Goal: Information Seeking & Learning: Learn about a topic

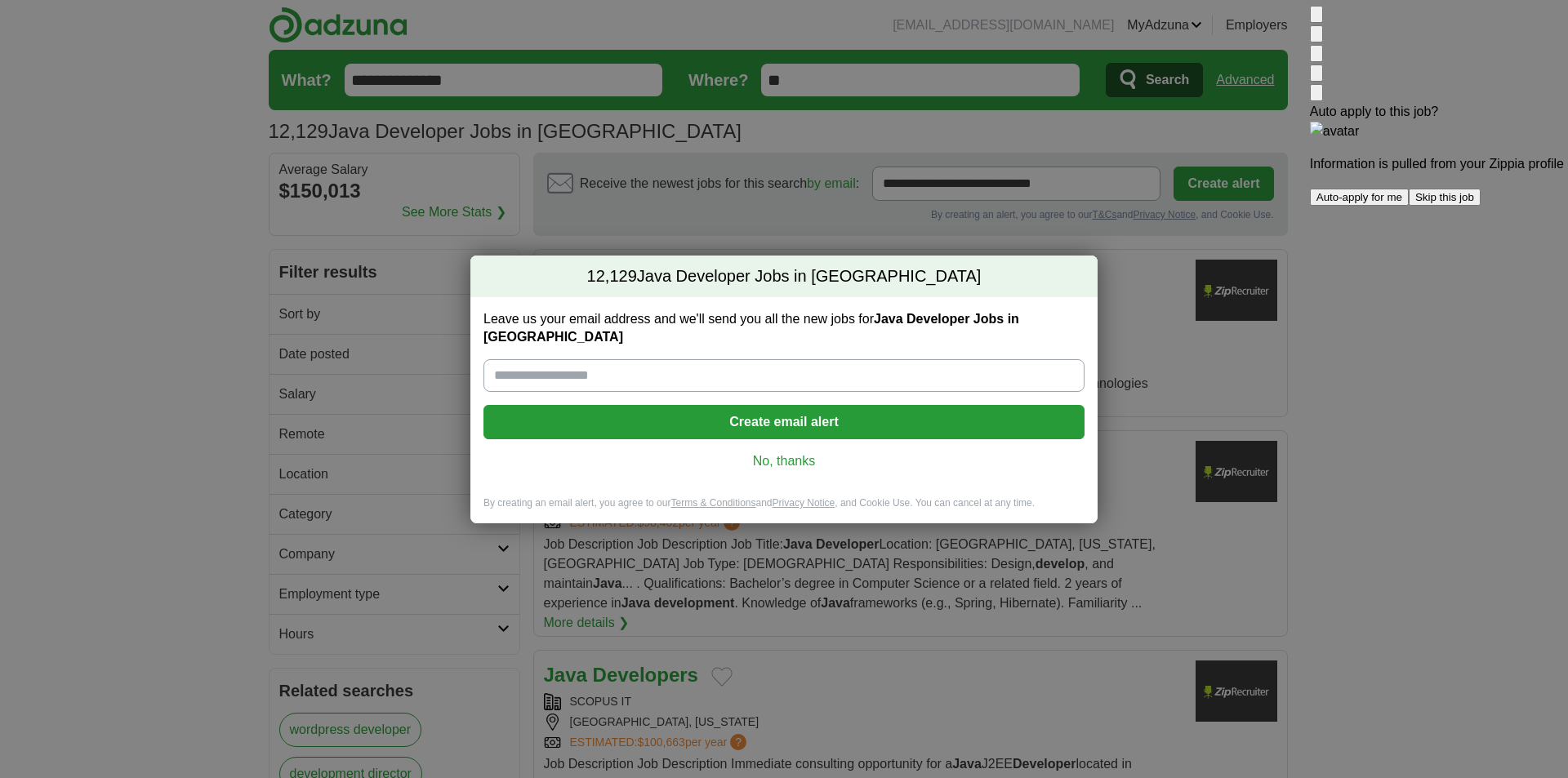
click at [744, 373] on input "Leave us your email address and we'll send you all the new jobs for Java Develo…" at bounding box center [784, 375] width 601 height 33
click at [1147, 450] on div "12,129 Java Developer Jobs in US Leave us your email address and we'll send you…" at bounding box center [784, 389] width 1568 height 778
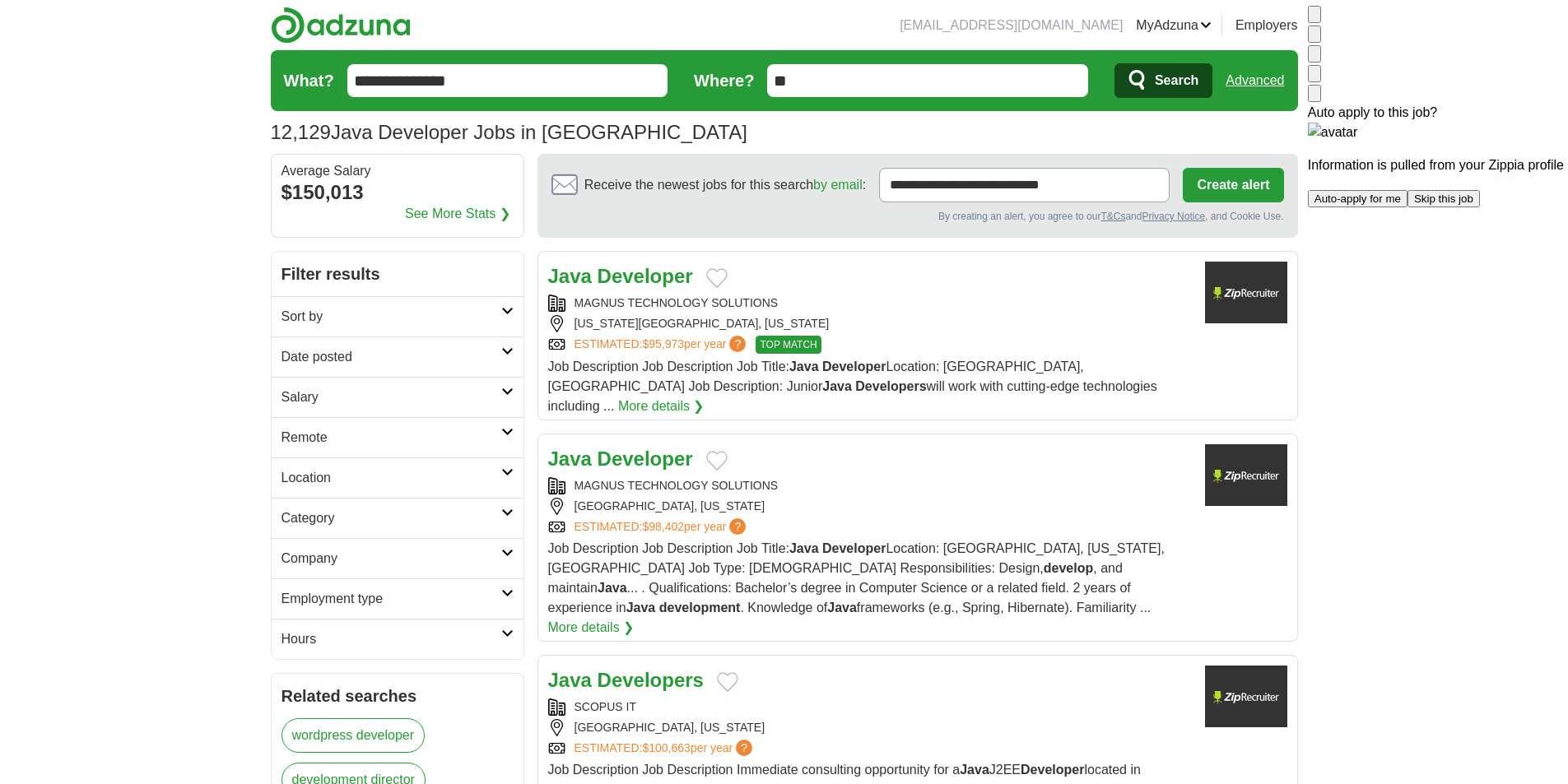
click at [1315, 18] on img at bounding box center [1315, 18] width 0 height 0
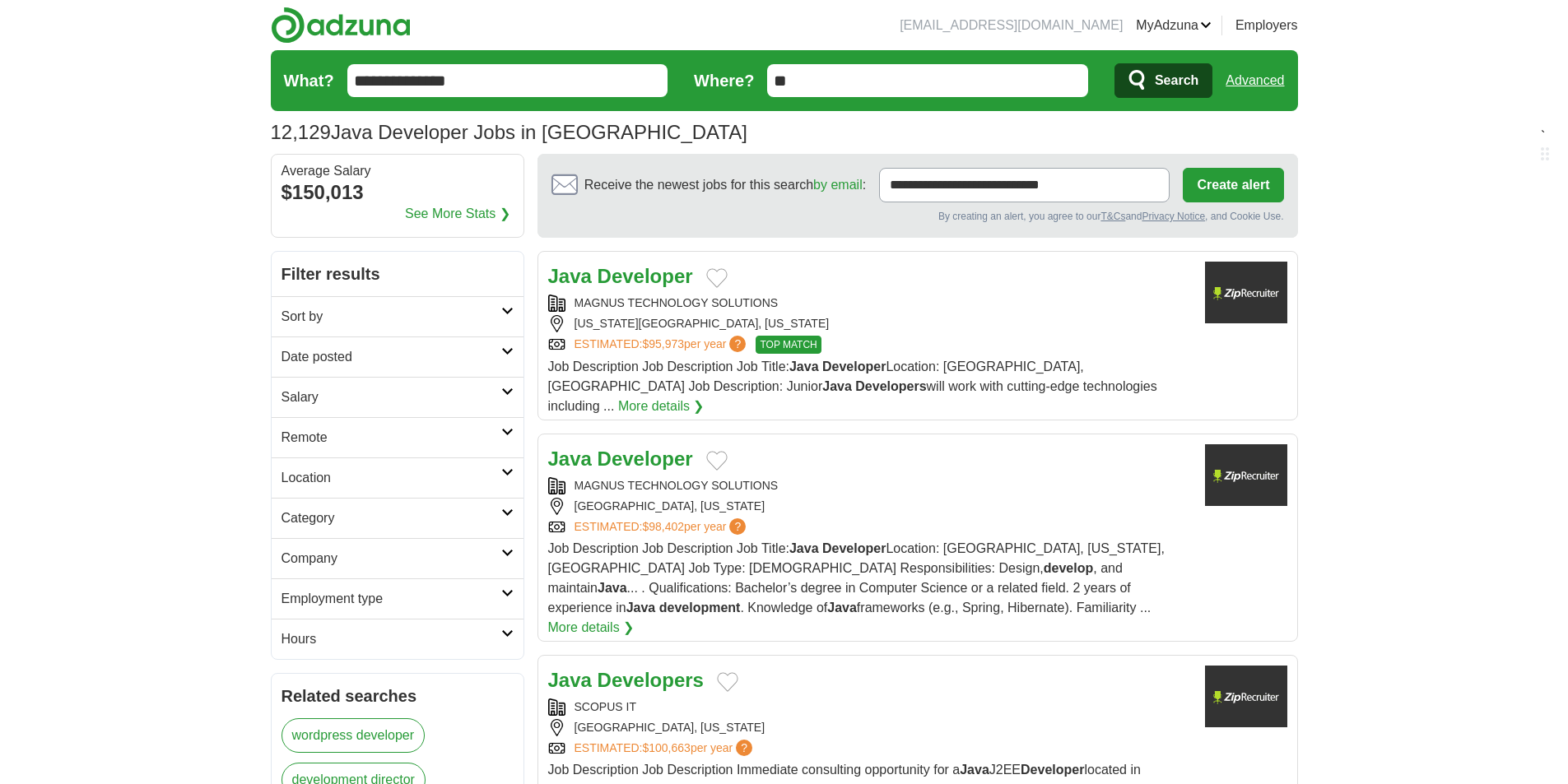
click at [376, 436] on h2 "Remote" at bounding box center [391, 437] width 220 height 19
click at [326, 479] on link "Remote jobs" at bounding box center [318, 476] width 74 height 14
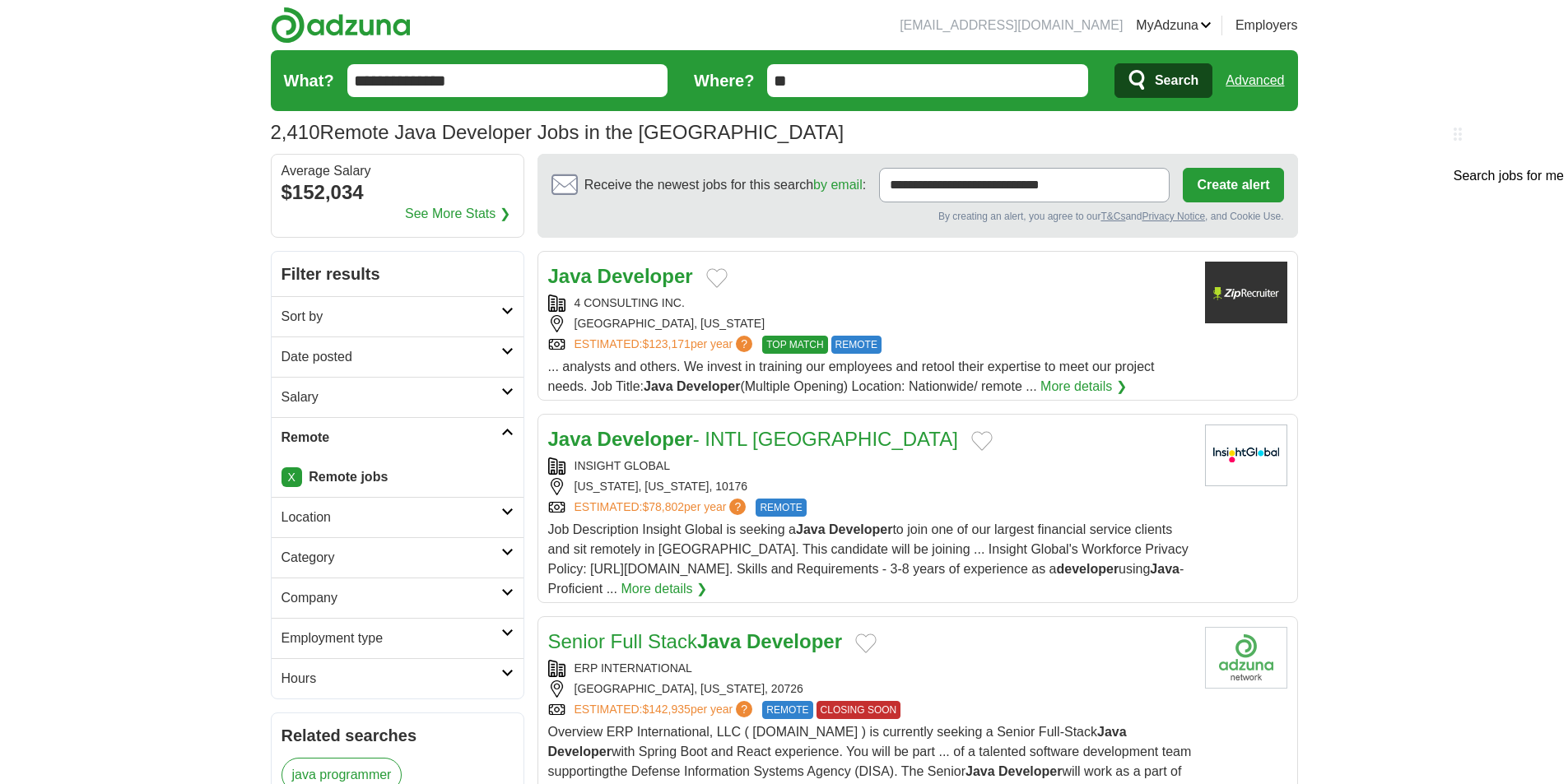
scroll to position [82, 0]
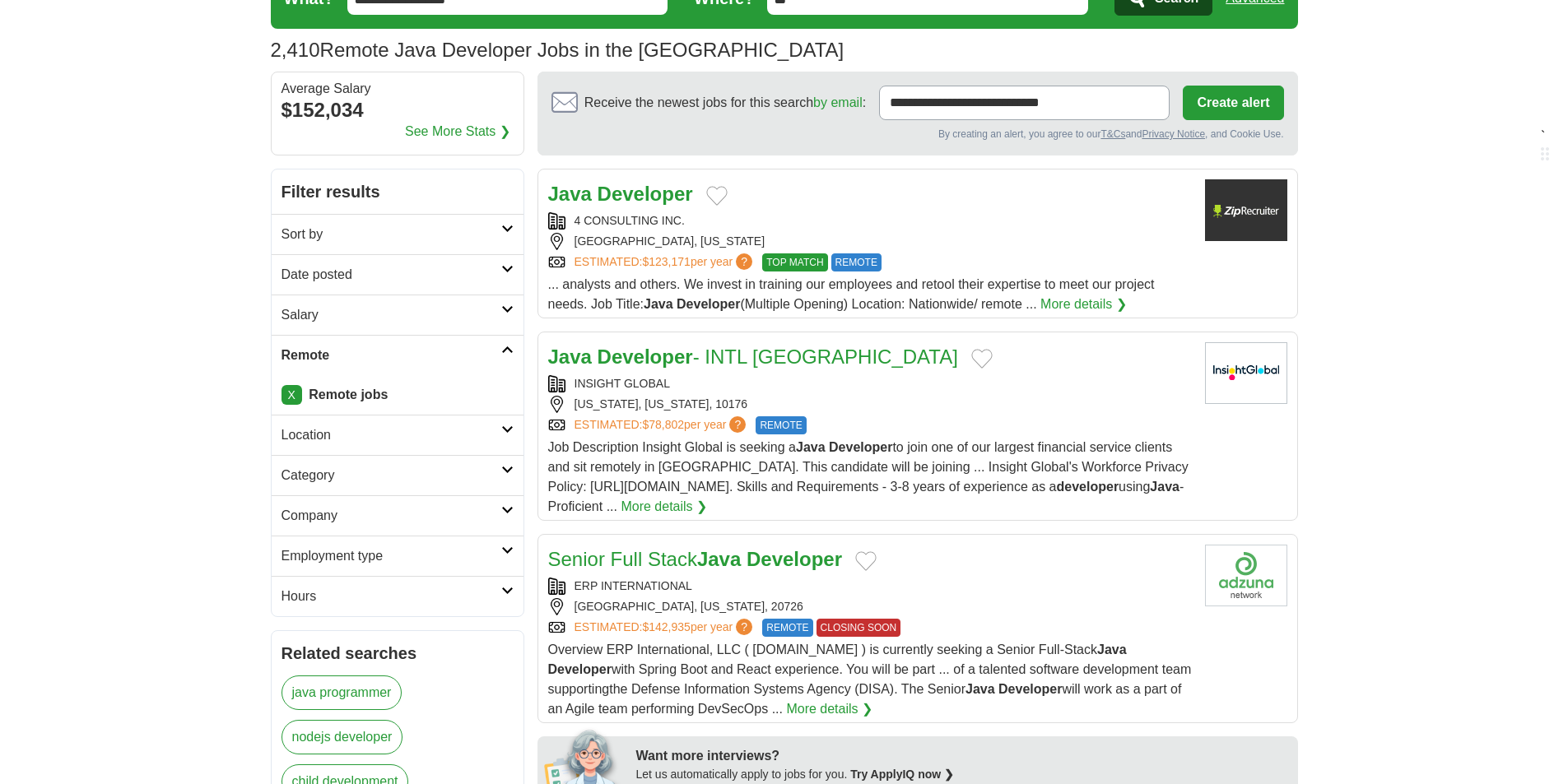
click at [501, 431] on icon at bounding box center [507, 430] width 13 height 8
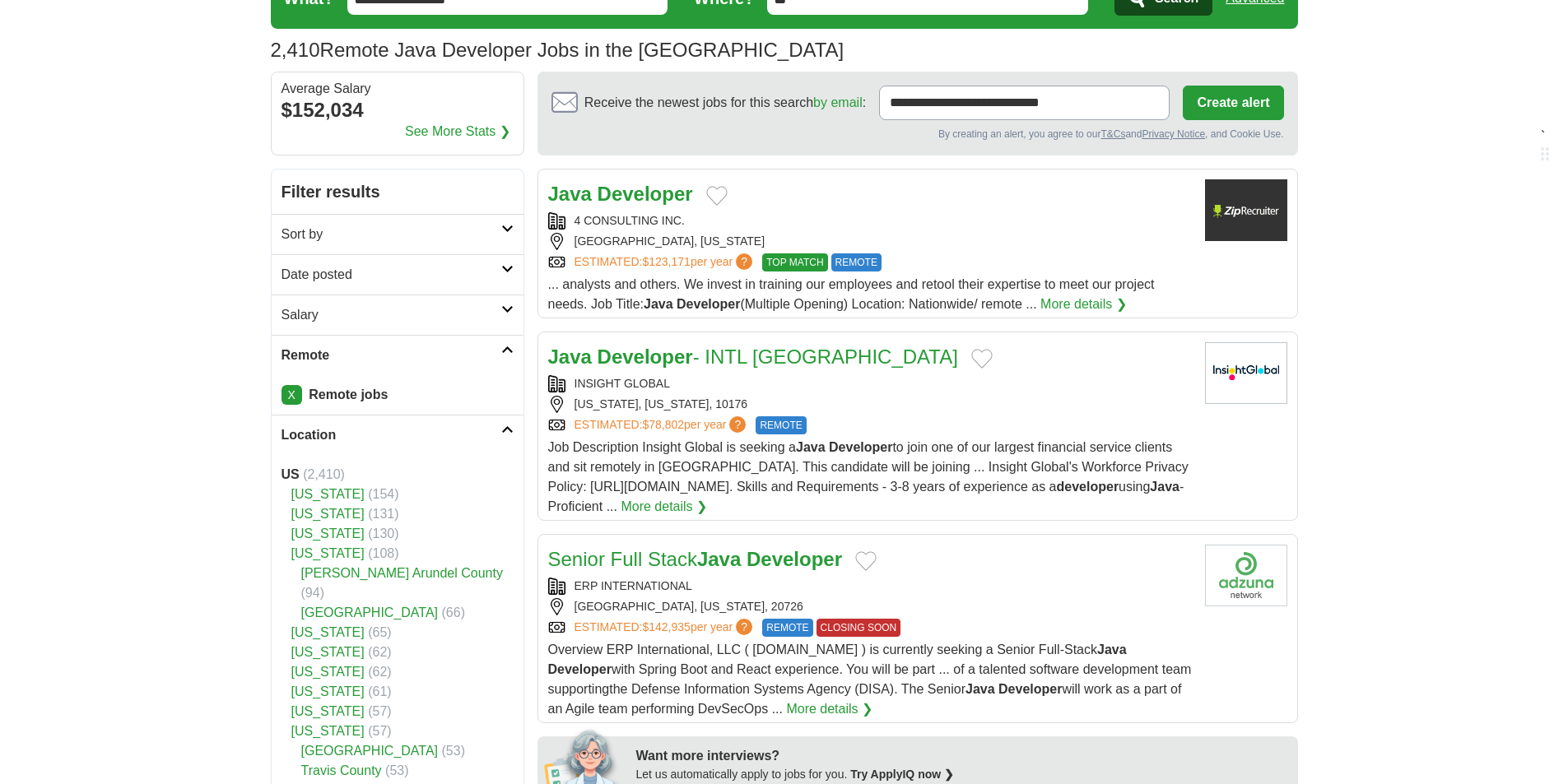
click at [492, 428] on h2 "Location" at bounding box center [391, 435] width 220 height 19
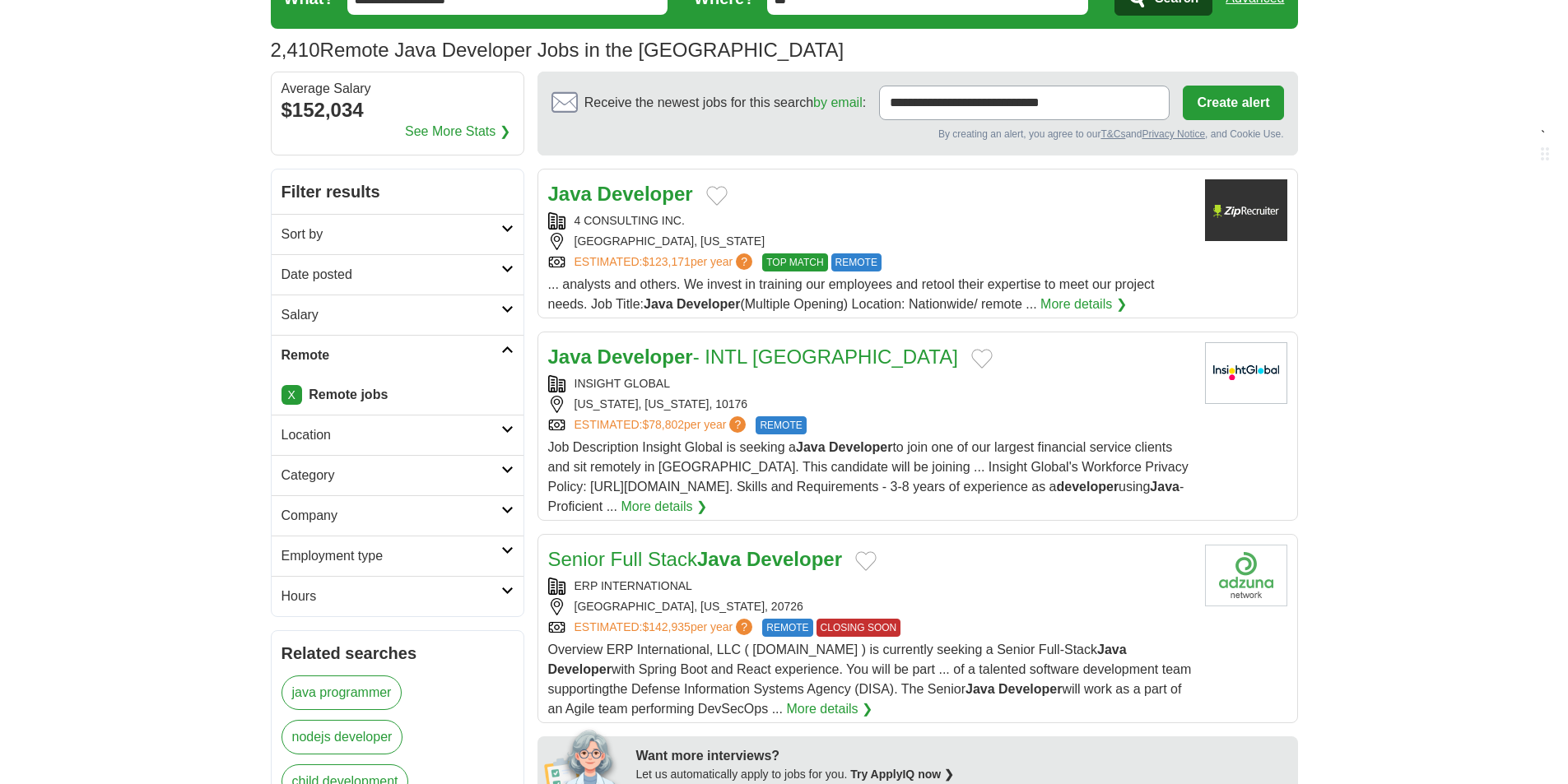
click at [495, 309] on h2 "Salary" at bounding box center [391, 314] width 220 height 19
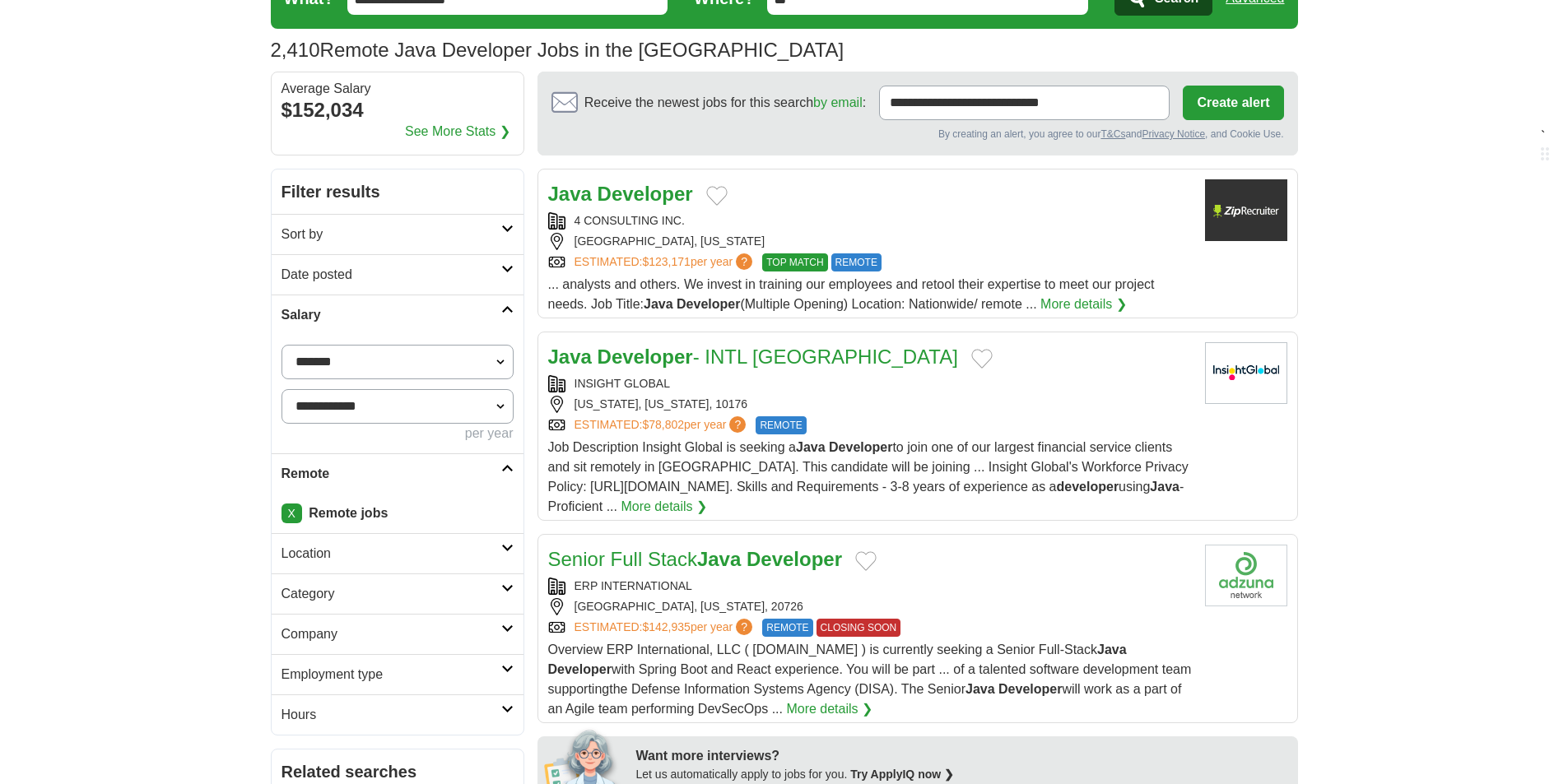
click at [497, 309] on h2 "Salary" at bounding box center [391, 314] width 220 height 19
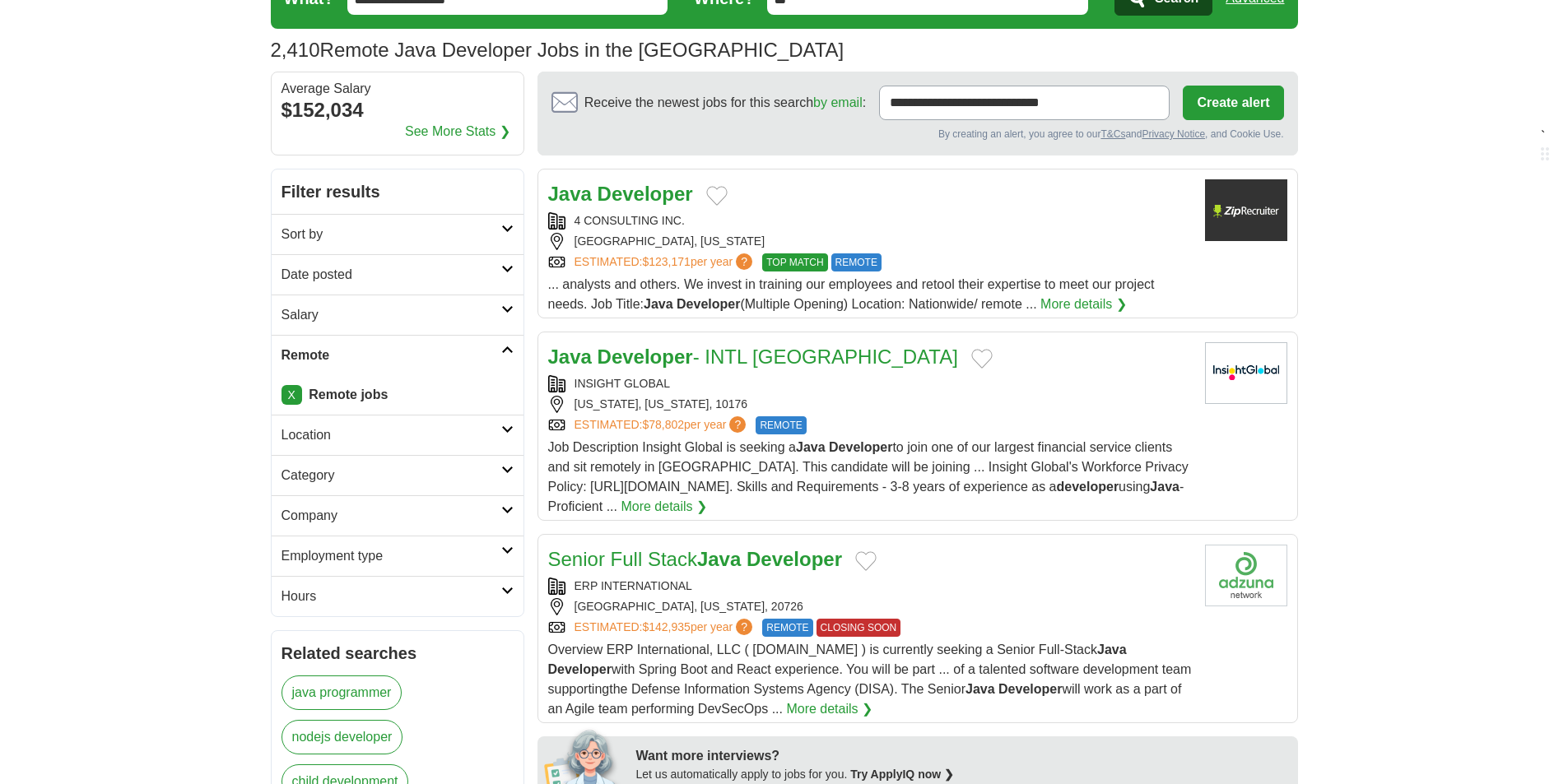
click at [513, 236] on link "Sort by" at bounding box center [397, 234] width 252 height 41
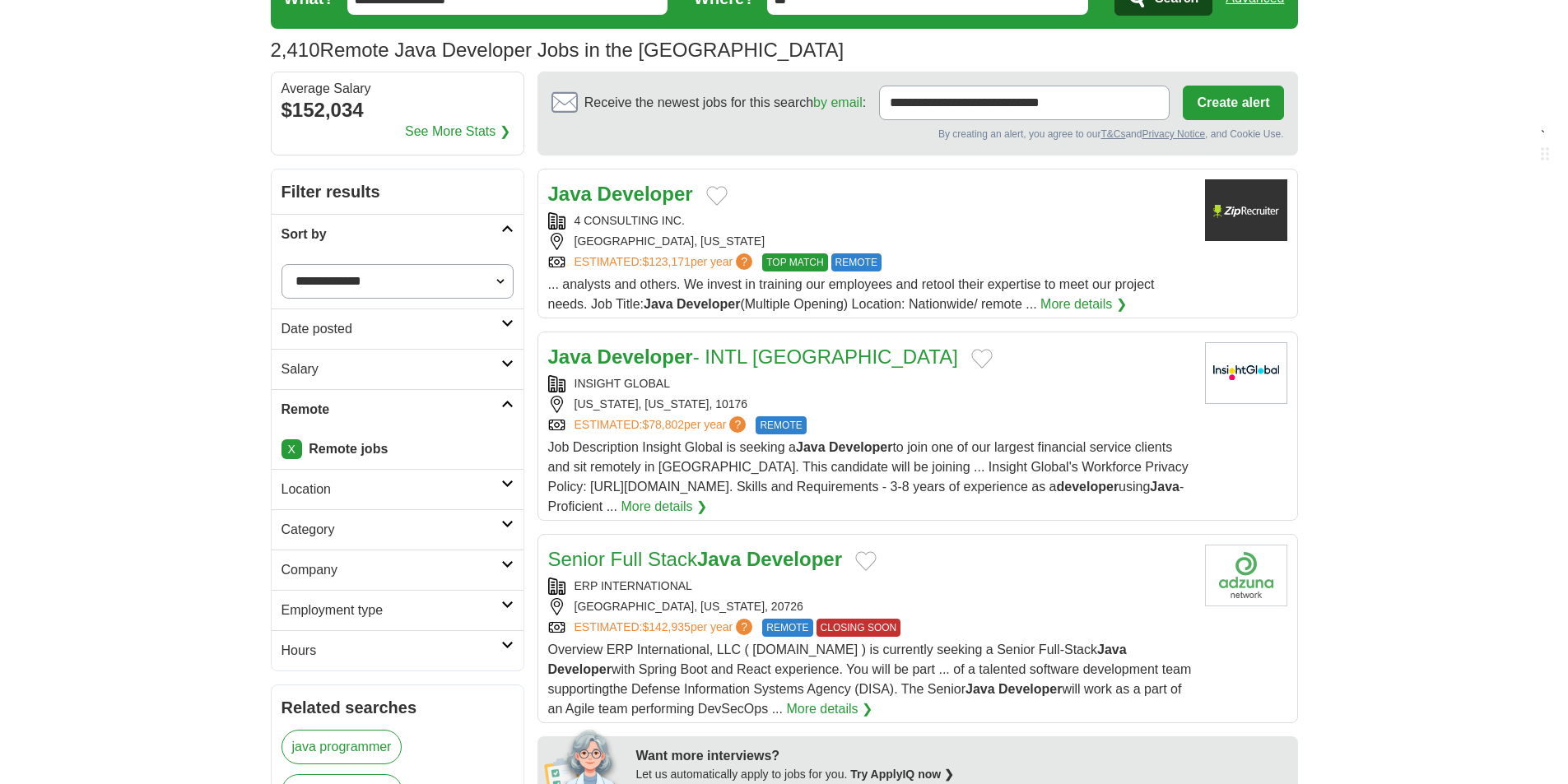
click at [506, 236] on link "Sort by" at bounding box center [397, 234] width 252 height 41
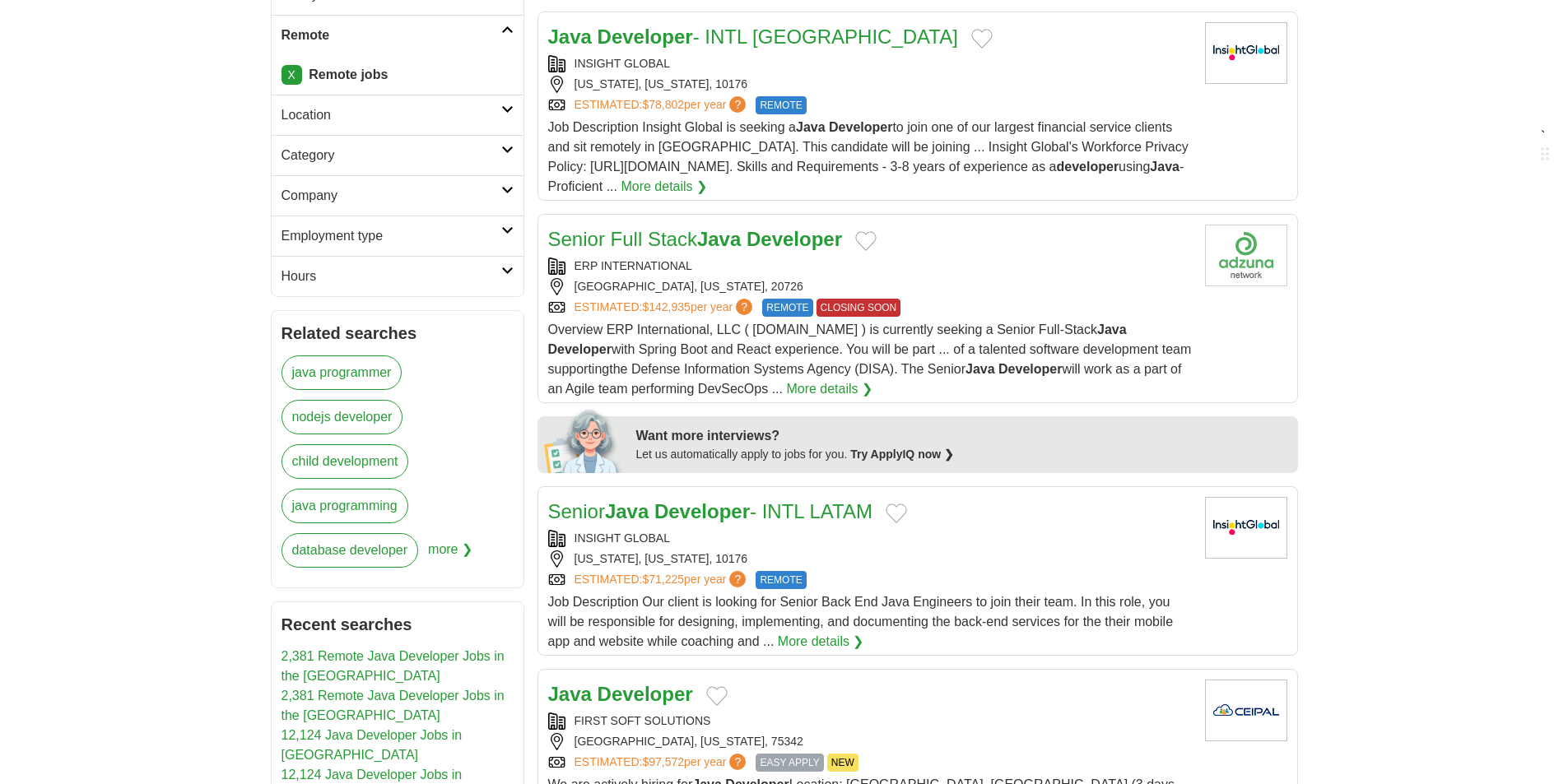
scroll to position [412, 0]
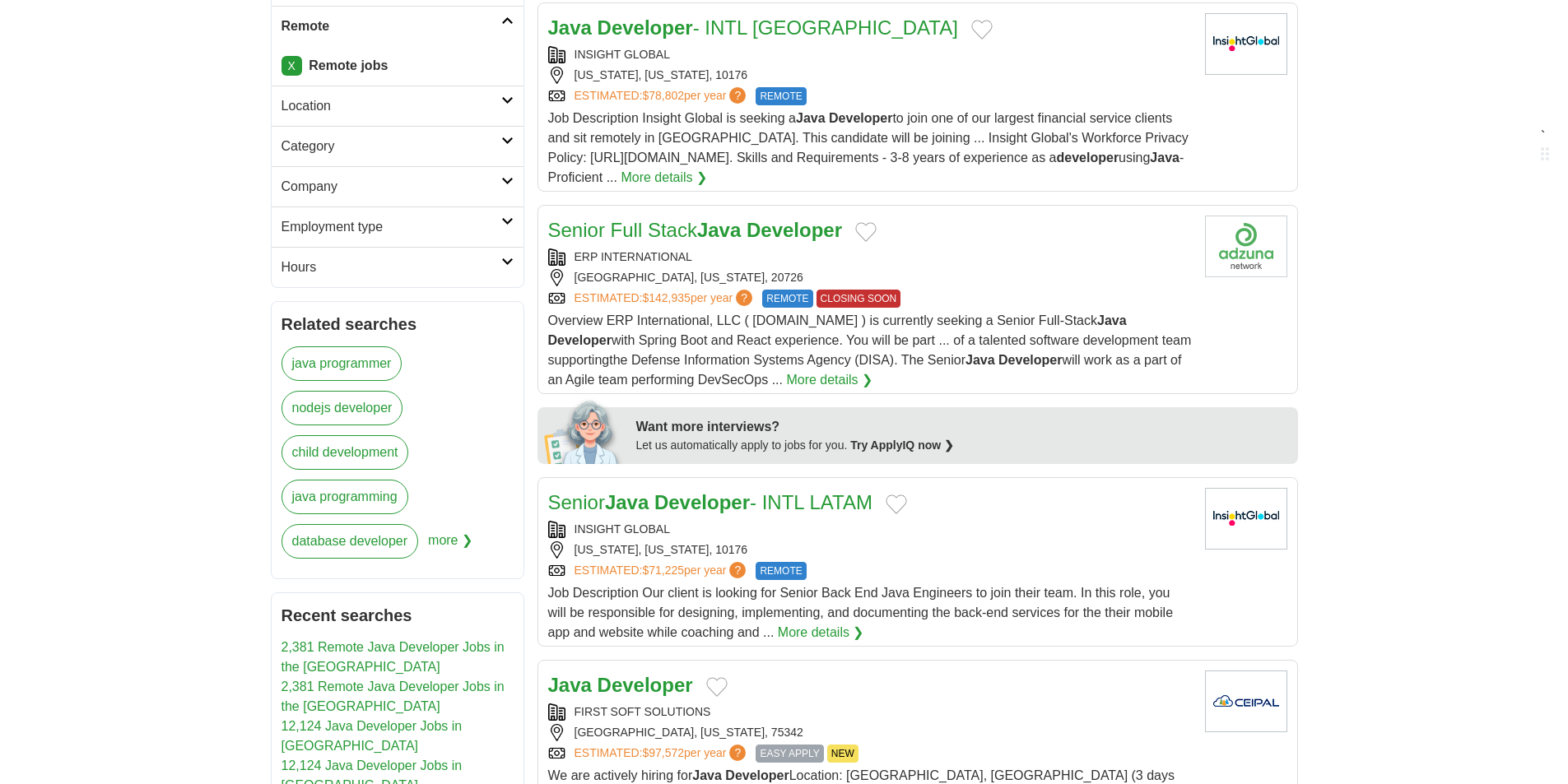
click at [658, 239] on link "Senior Full Stack Java Developer" at bounding box center [696, 230] width 295 height 22
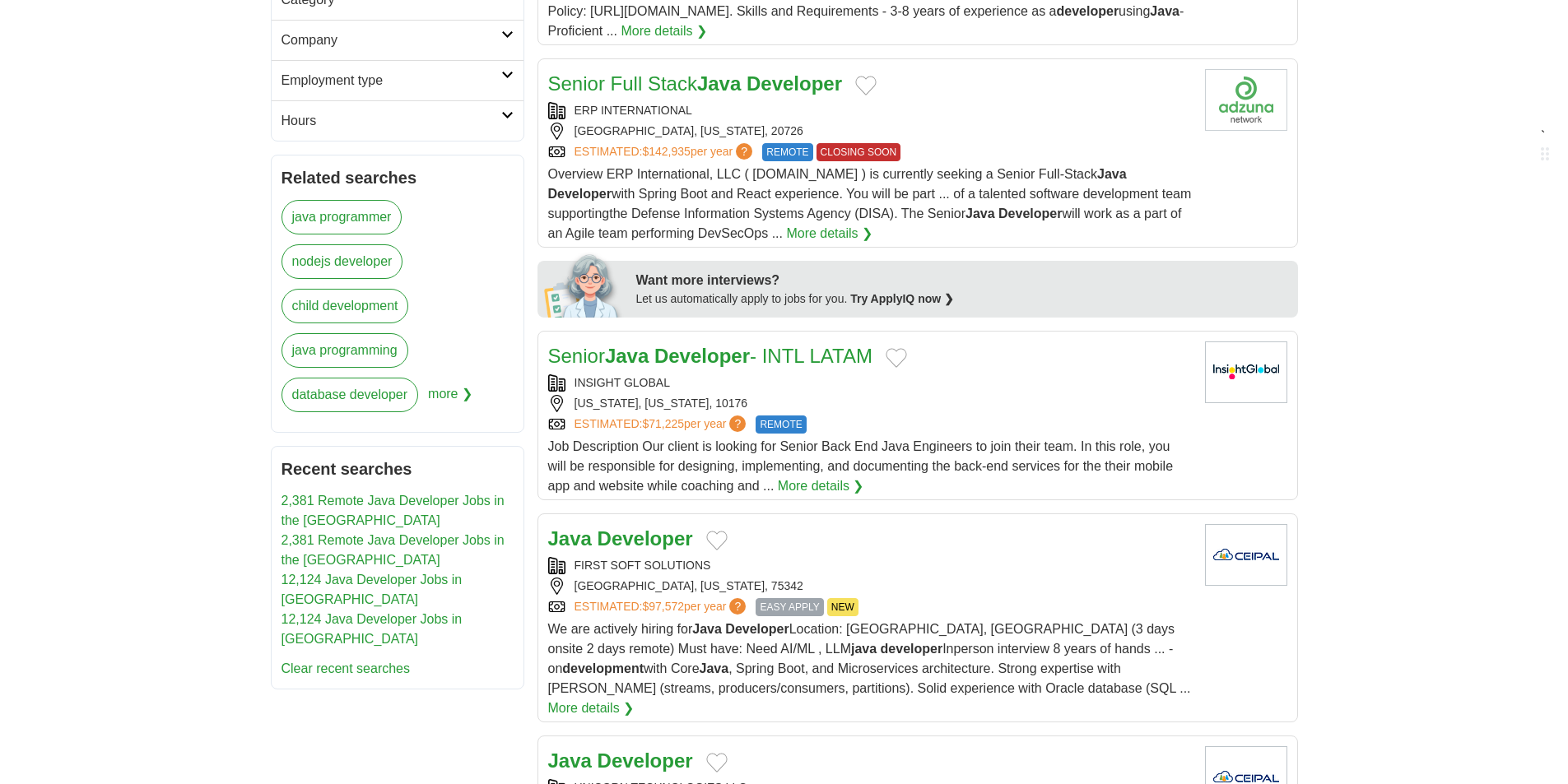
scroll to position [741, 0]
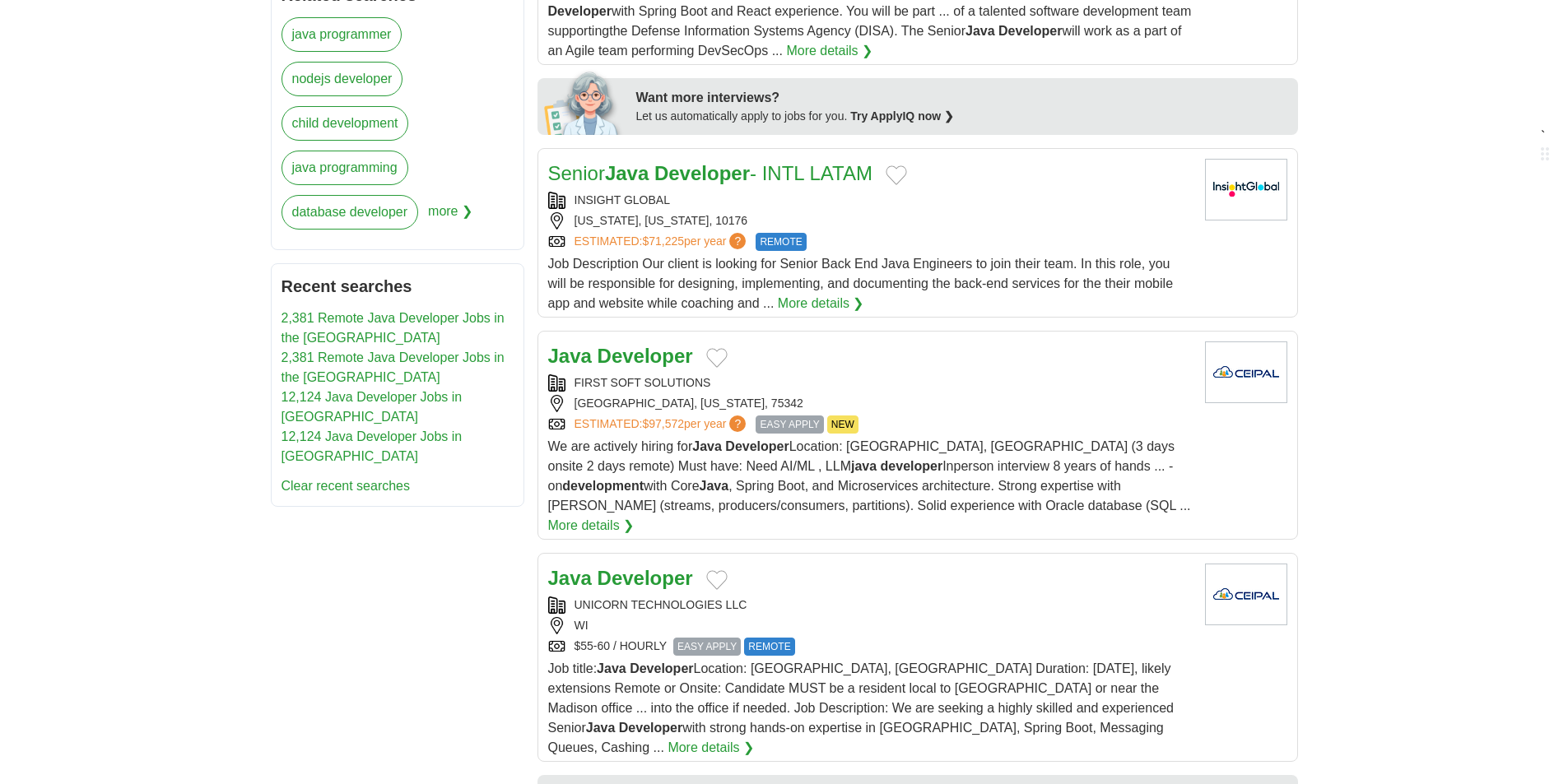
click at [694, 175] on strong "Developer" at bounding box center [702, 173] width 96 height 22
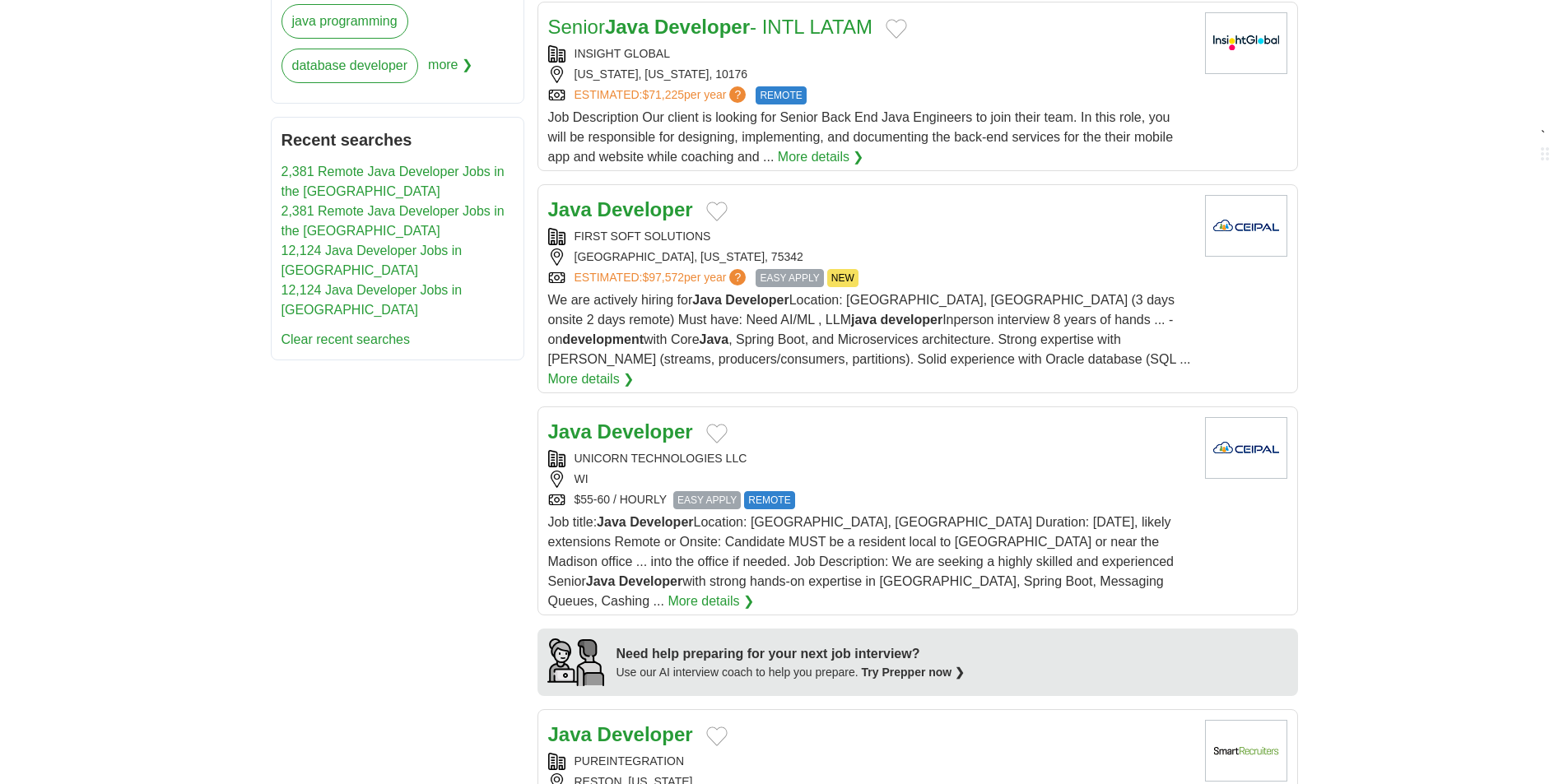
scroll to position [905, 0]
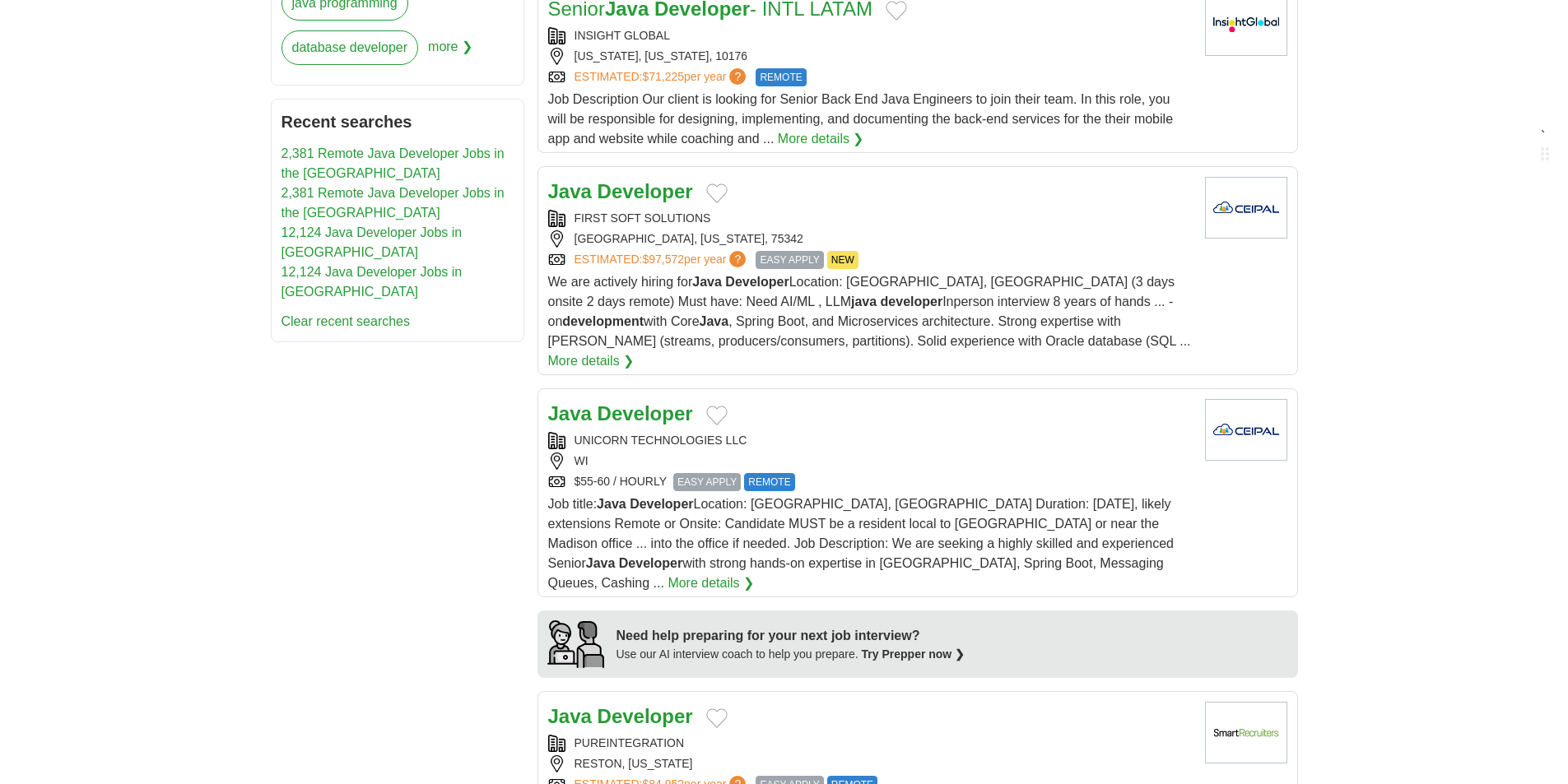
click at [660, 197] on strong "Developer" at bounding box center [645, 192] width 96 height 22
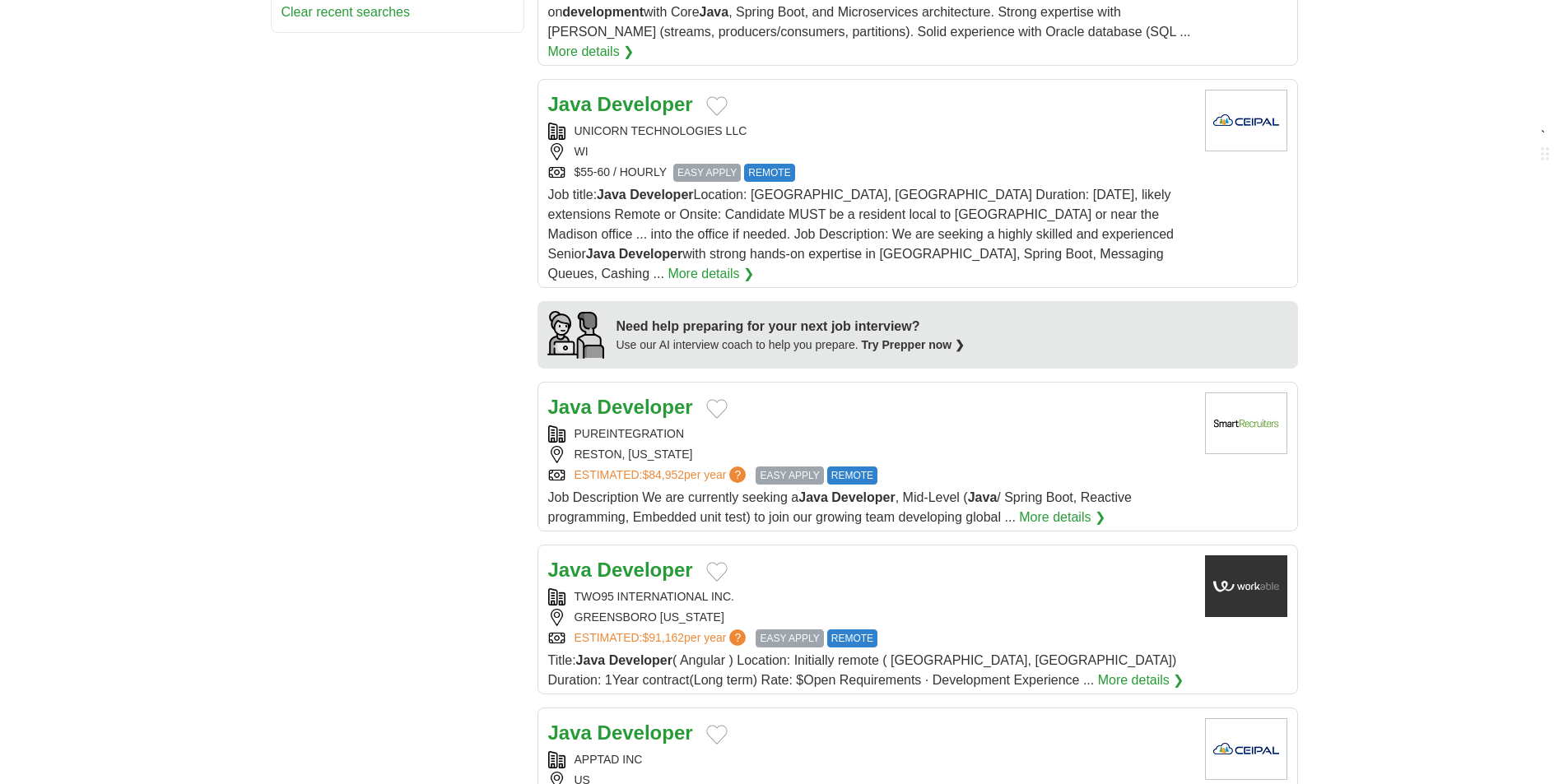
scroll to position [1317, 0]
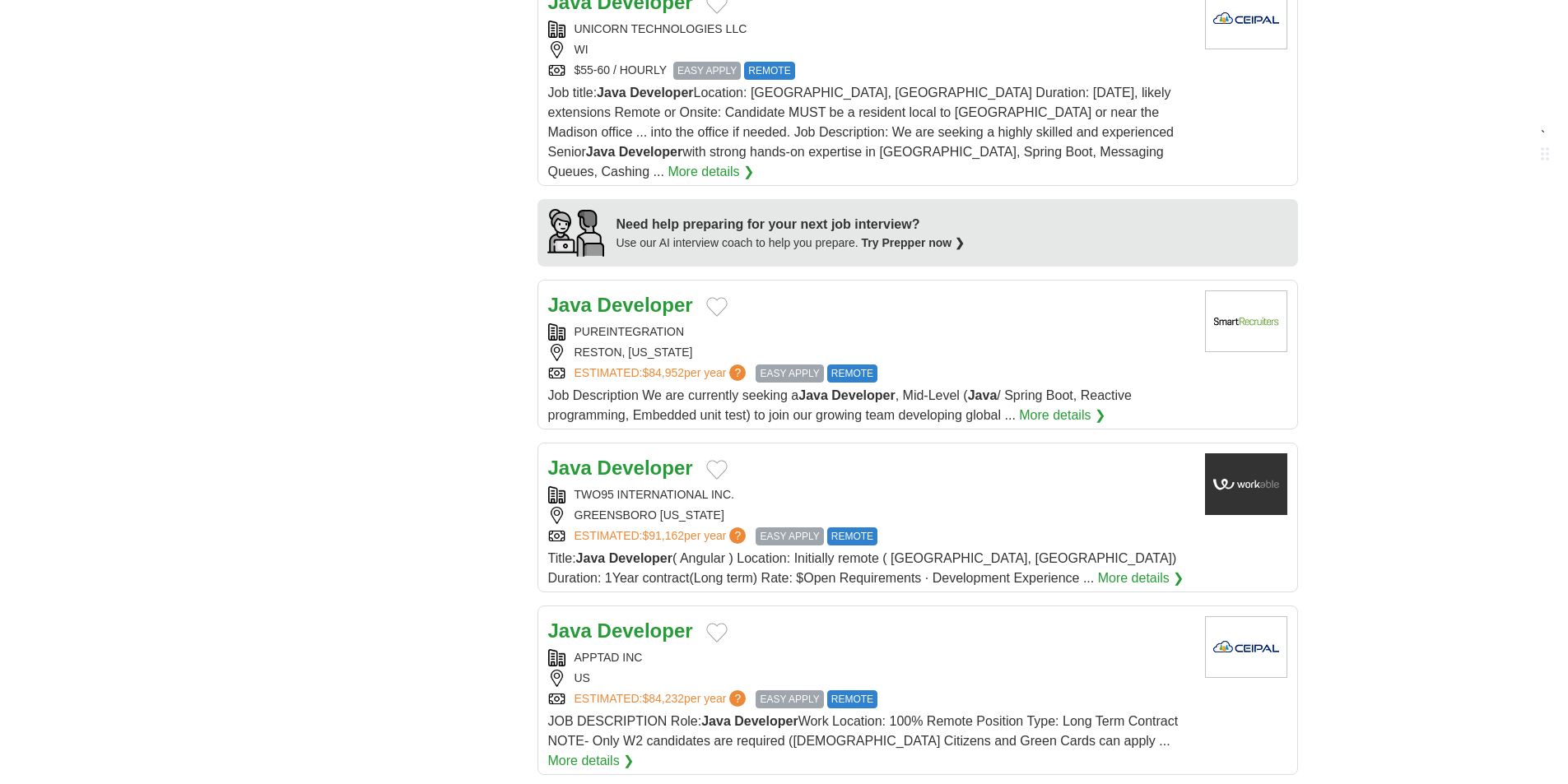
click at [603, 294] on strong "Developer" at bounding box center [645, 305] width 96 height 22
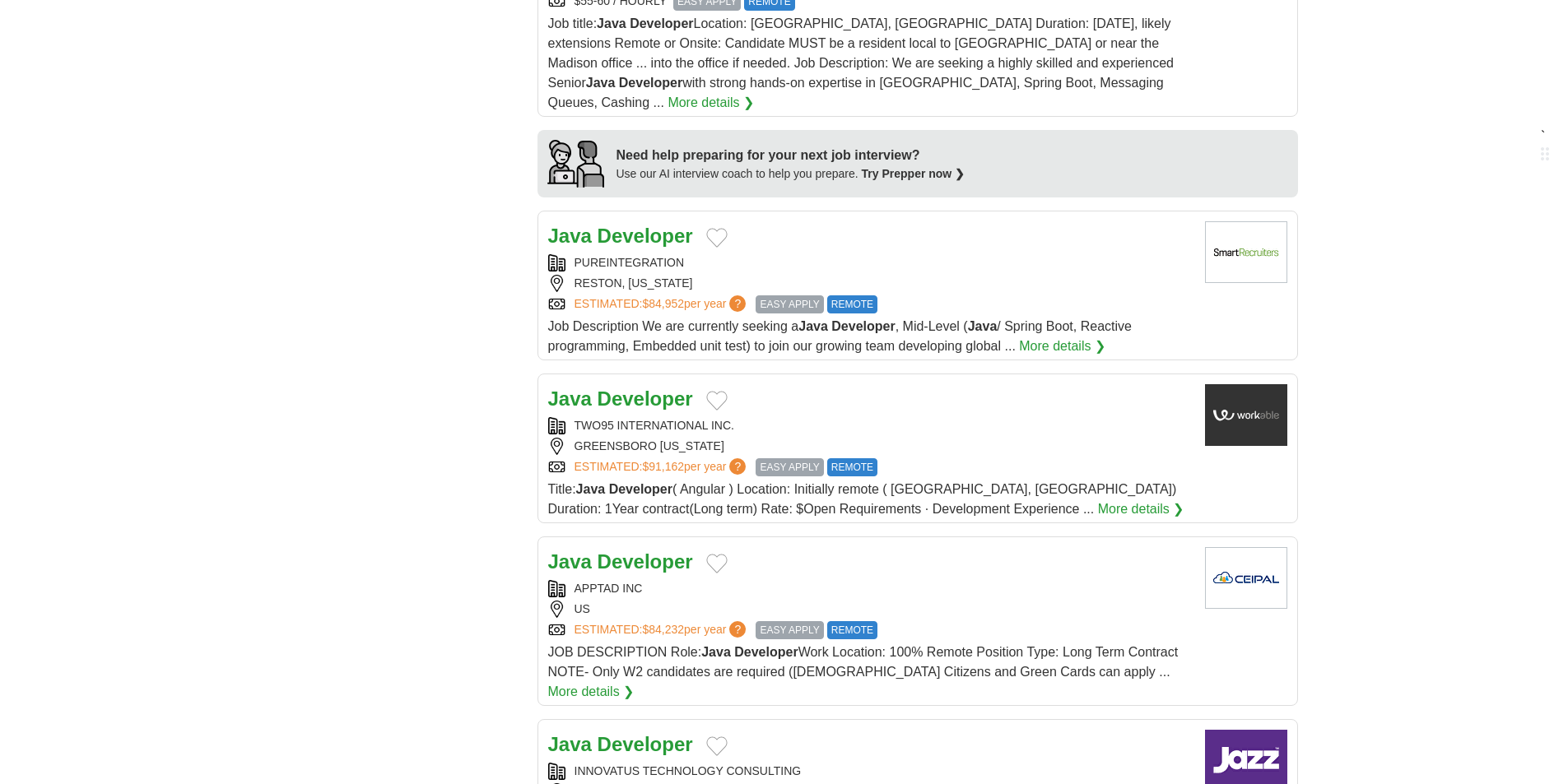
scroll to position [1482, 0]
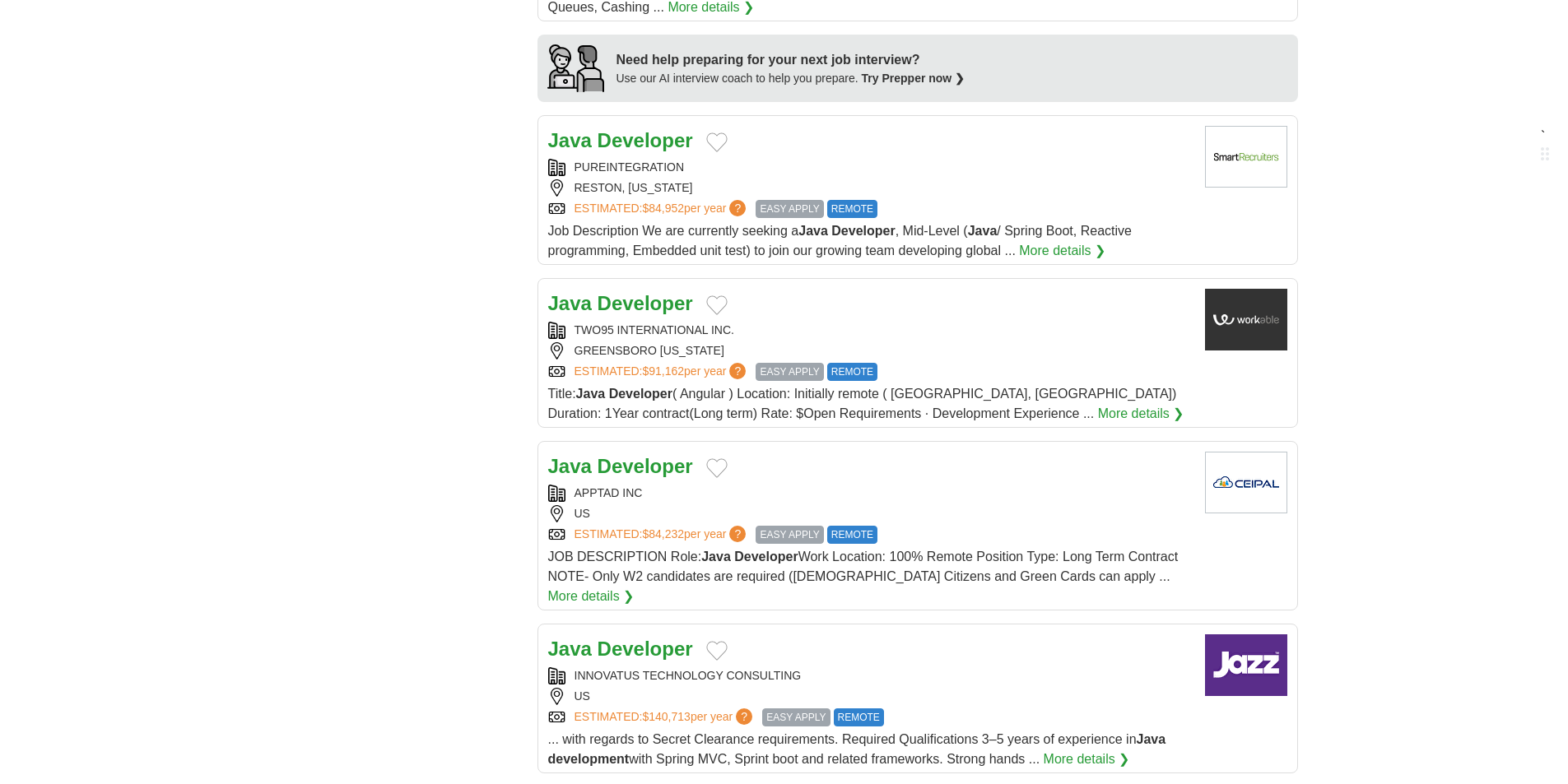
click at [637, 292] on strong "Developer" at bounding box center [645, 303] width 96 height 22
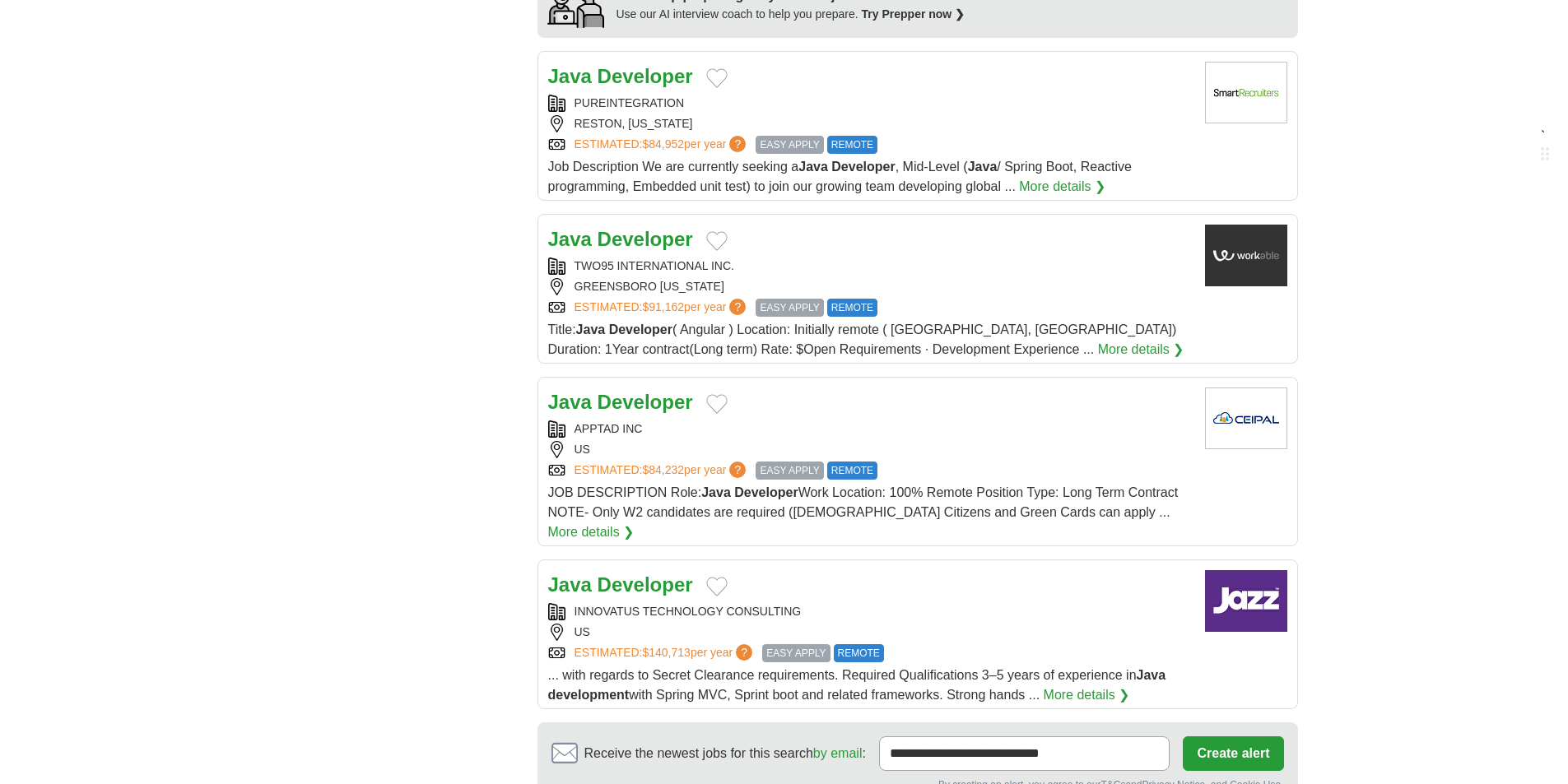
scroll to position [1646, 0]
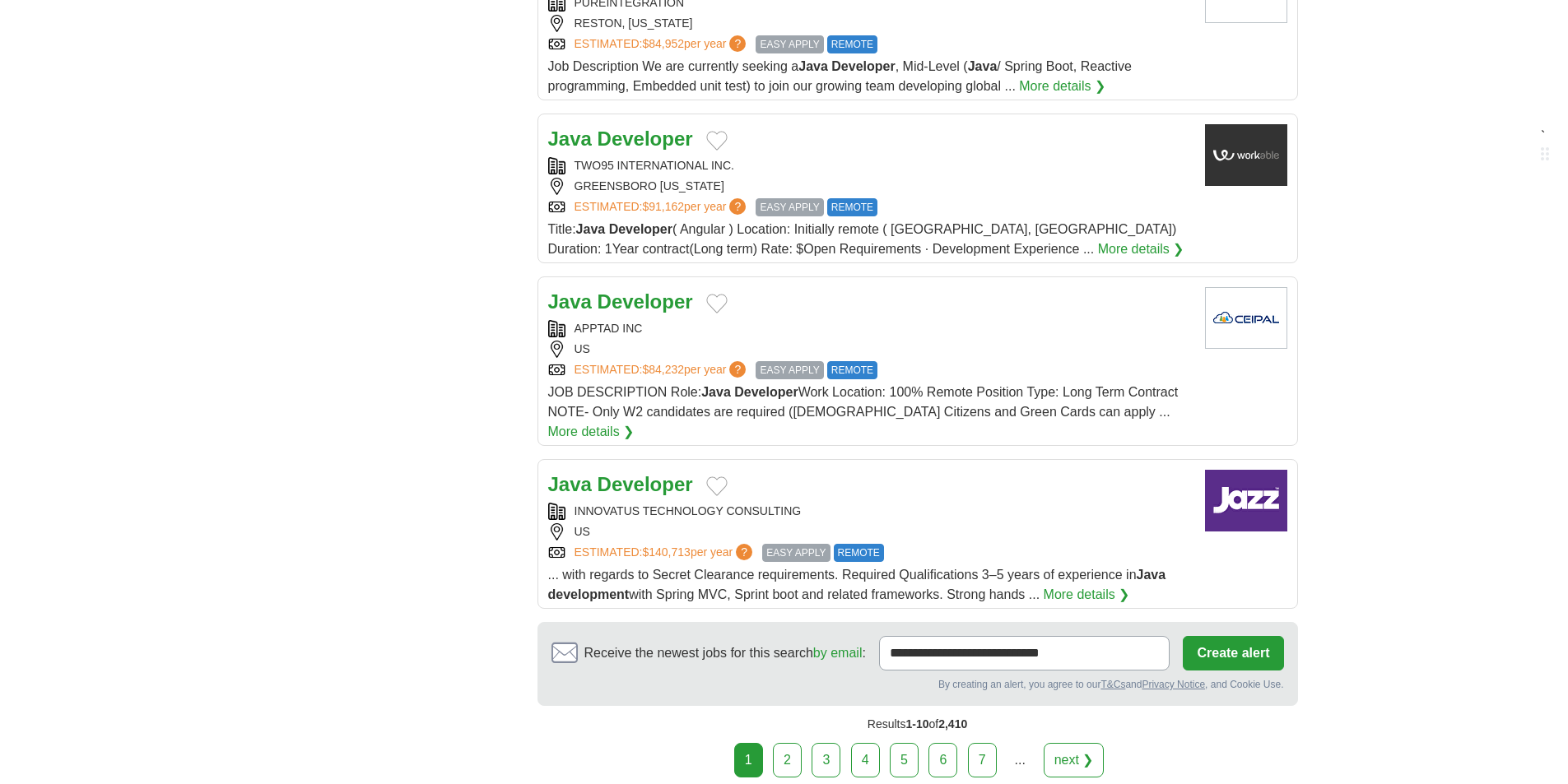
click at [617, 473] on strong "Developer" at bounding box center [645, 484] width 96 height 22
click at [658, 473] on strong "Developer" at bounding box center [645, 484] width 96 height 22
click at [787, 743] on link "2" at bounding box center [787, 760] width 29 height 35
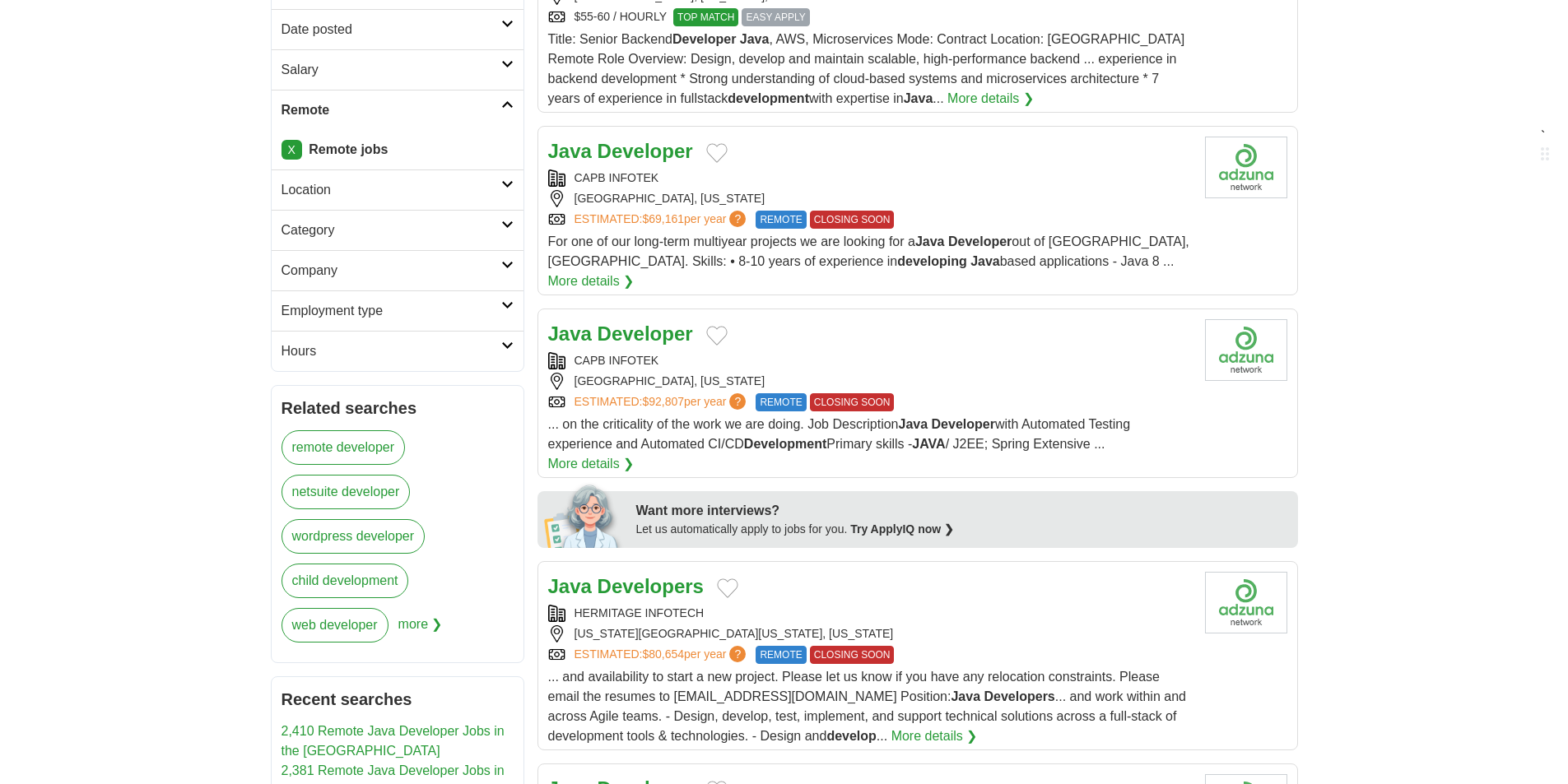
scroll to position [329, 0]
click at [985, 199] on div "[GEOGRAPHIC_DATA], [US_STATE]" at bounding box center [870, 197] width 643 height 17
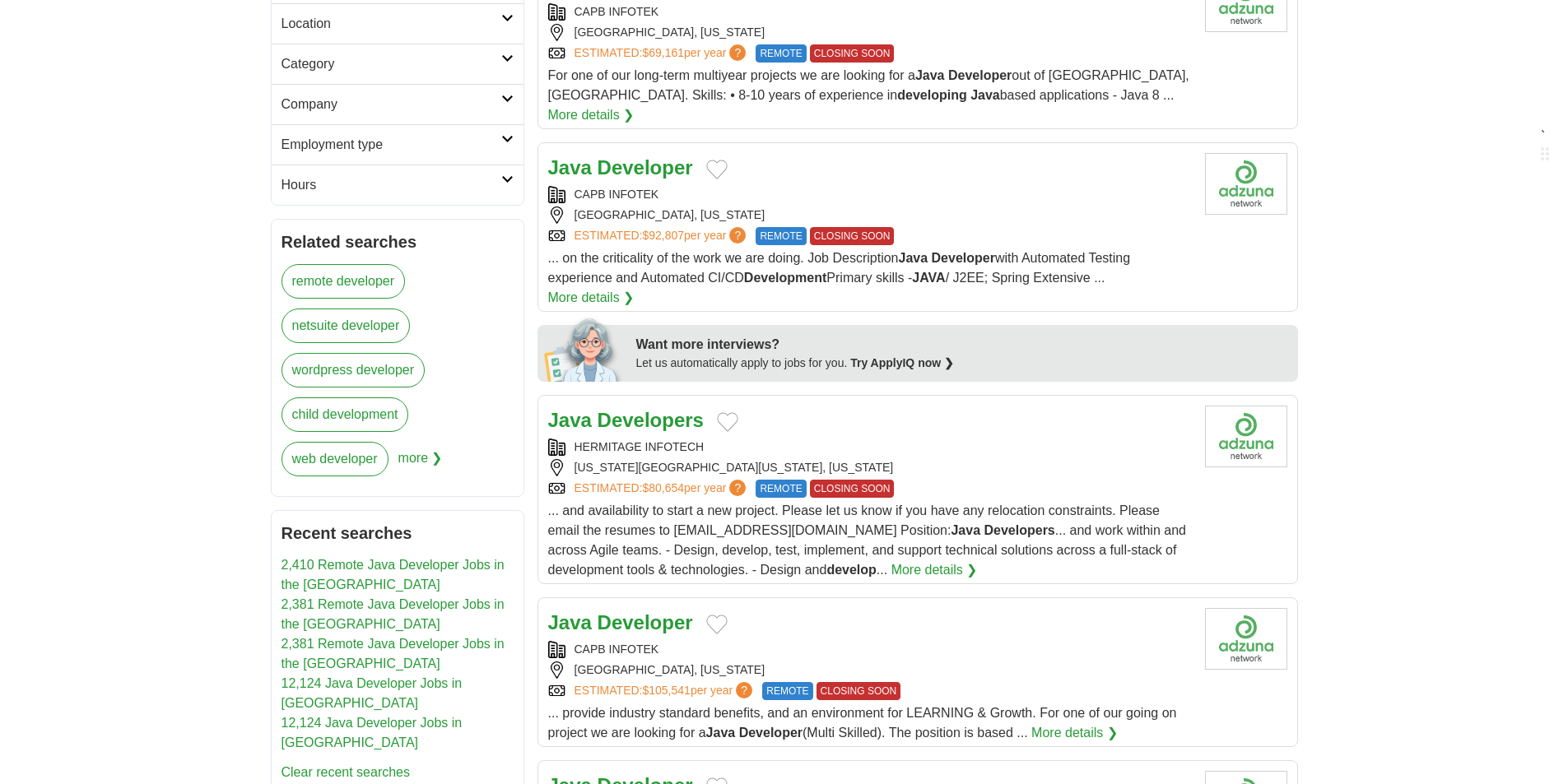
click at [981, 207] on div "[GEOGRAPHIC_DATA], [US_STATE]" at bounding box center [870, 215] width 643 height 17
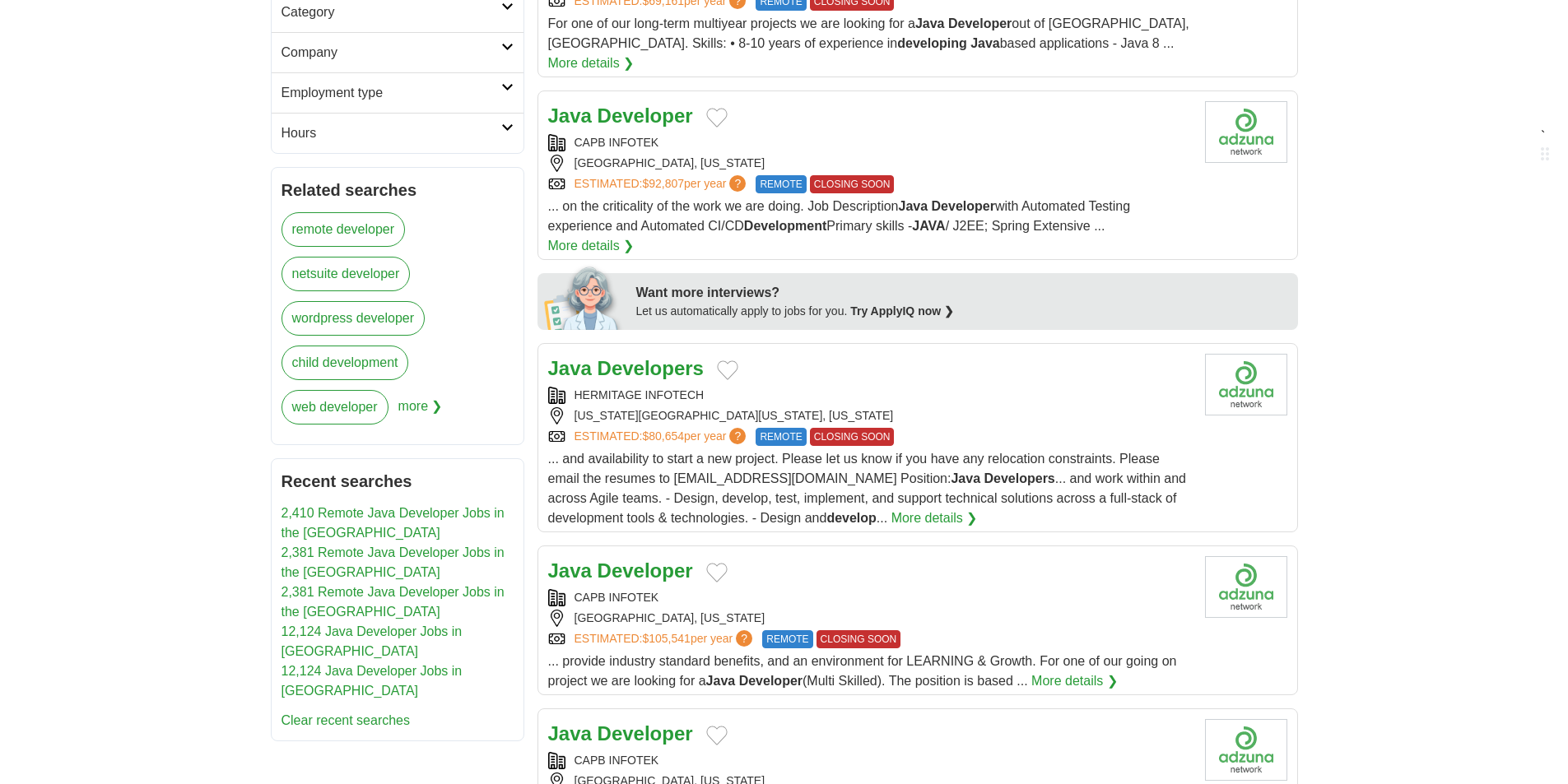
scroll to position [659, 0]
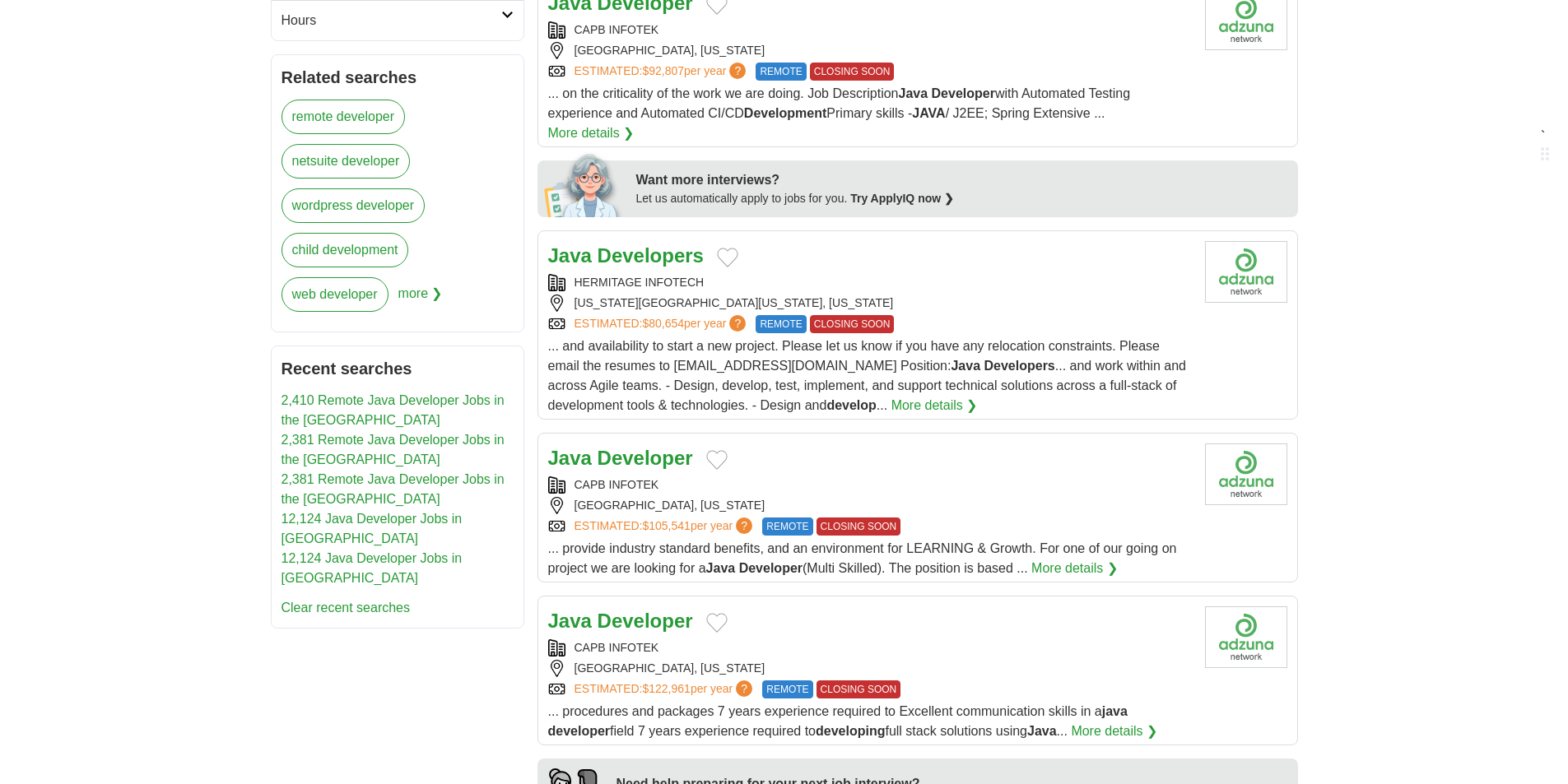
click at [967, 295] on div "[US_STATE][GEOGRAPHIC_DATA][US_STATE], [US_STATE]" at bounding box center [870, 303] width 643 height 17
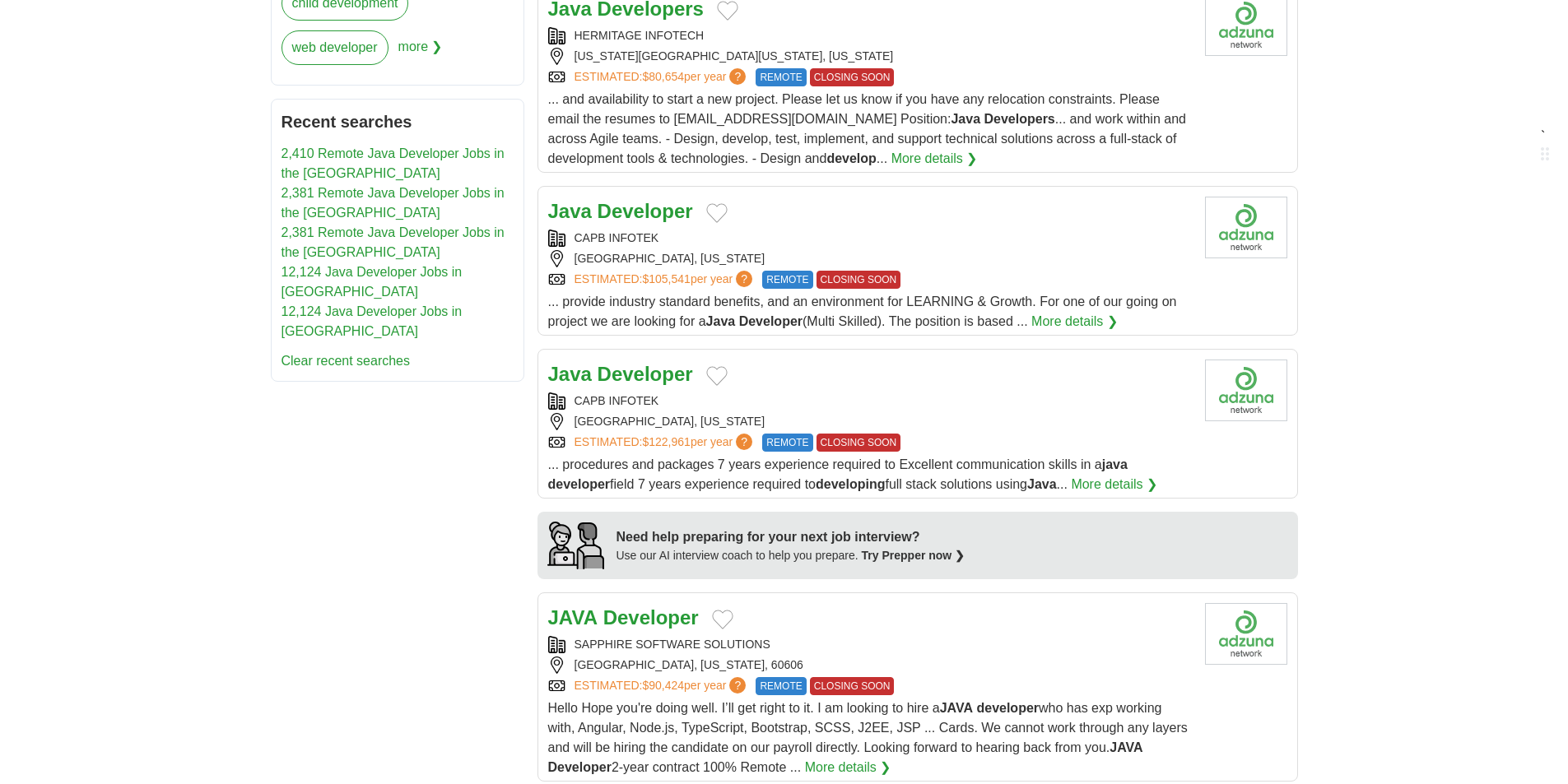
click at [981, 270] on div "ESTIMATED: $105,541 per year ? REMOTE CLOSING SOON" at bounding box center [870, 279] width 643 height 18
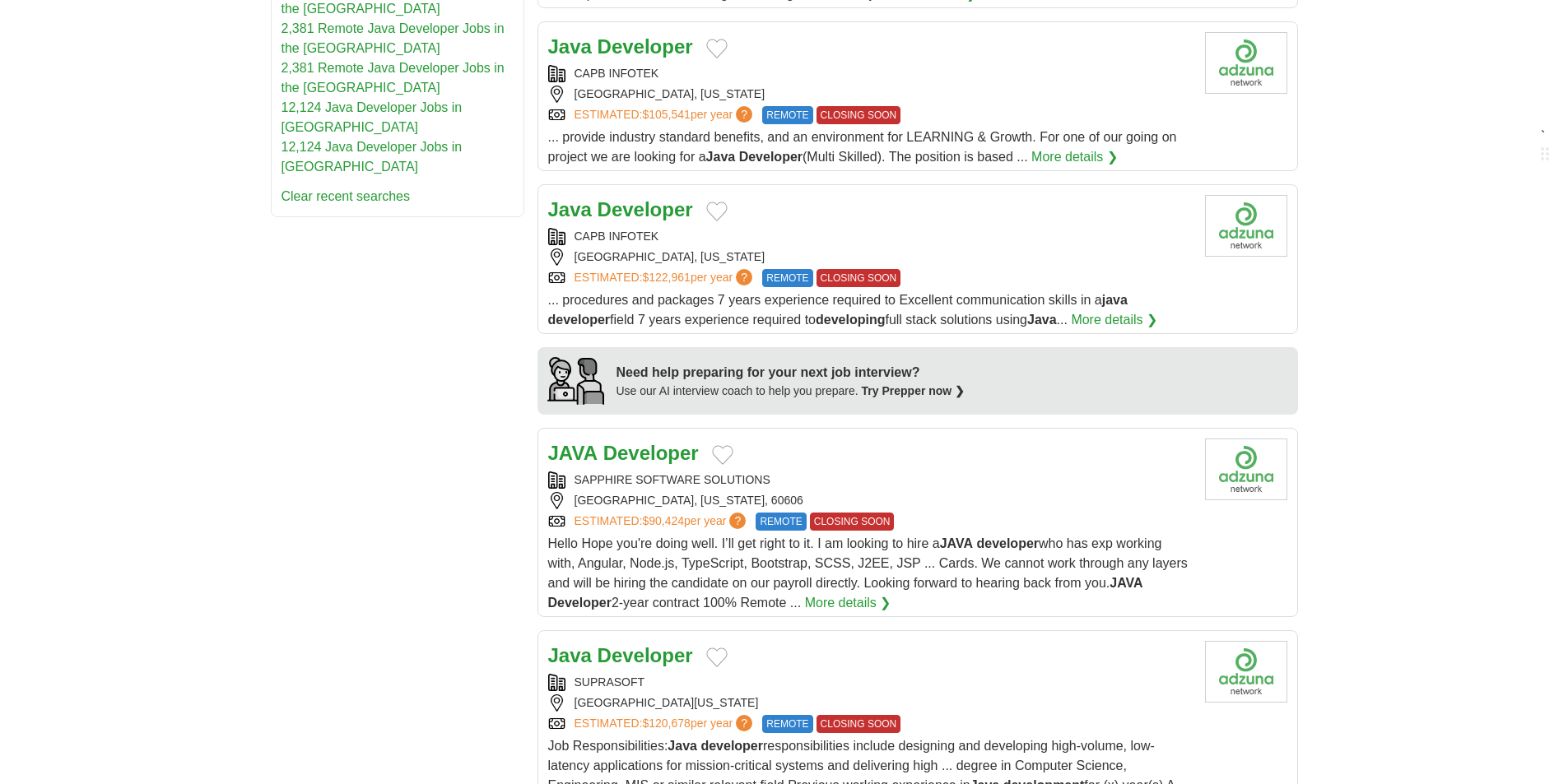
click at [981, 270] on div "ESTIMATED: $122,961 per year ? REMOTE CLOSING SOON" at bounding box center [870, 278] width 643 height 18
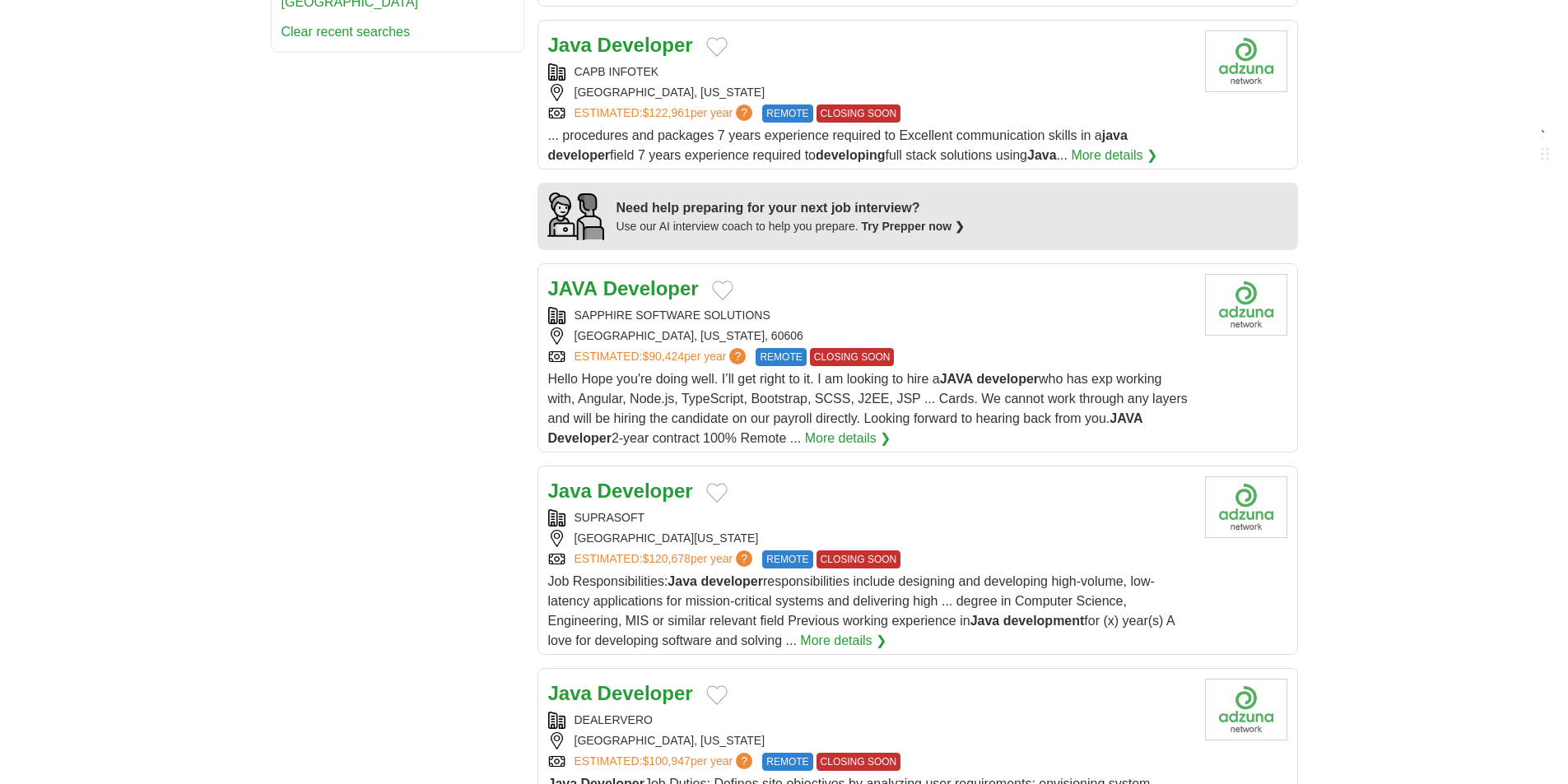
click at [978, 348] on div "ESTIMATED: $90,424 per year ? REMOTE CLOSING SOON" at bounding box center [870, 357] width 643 height 18
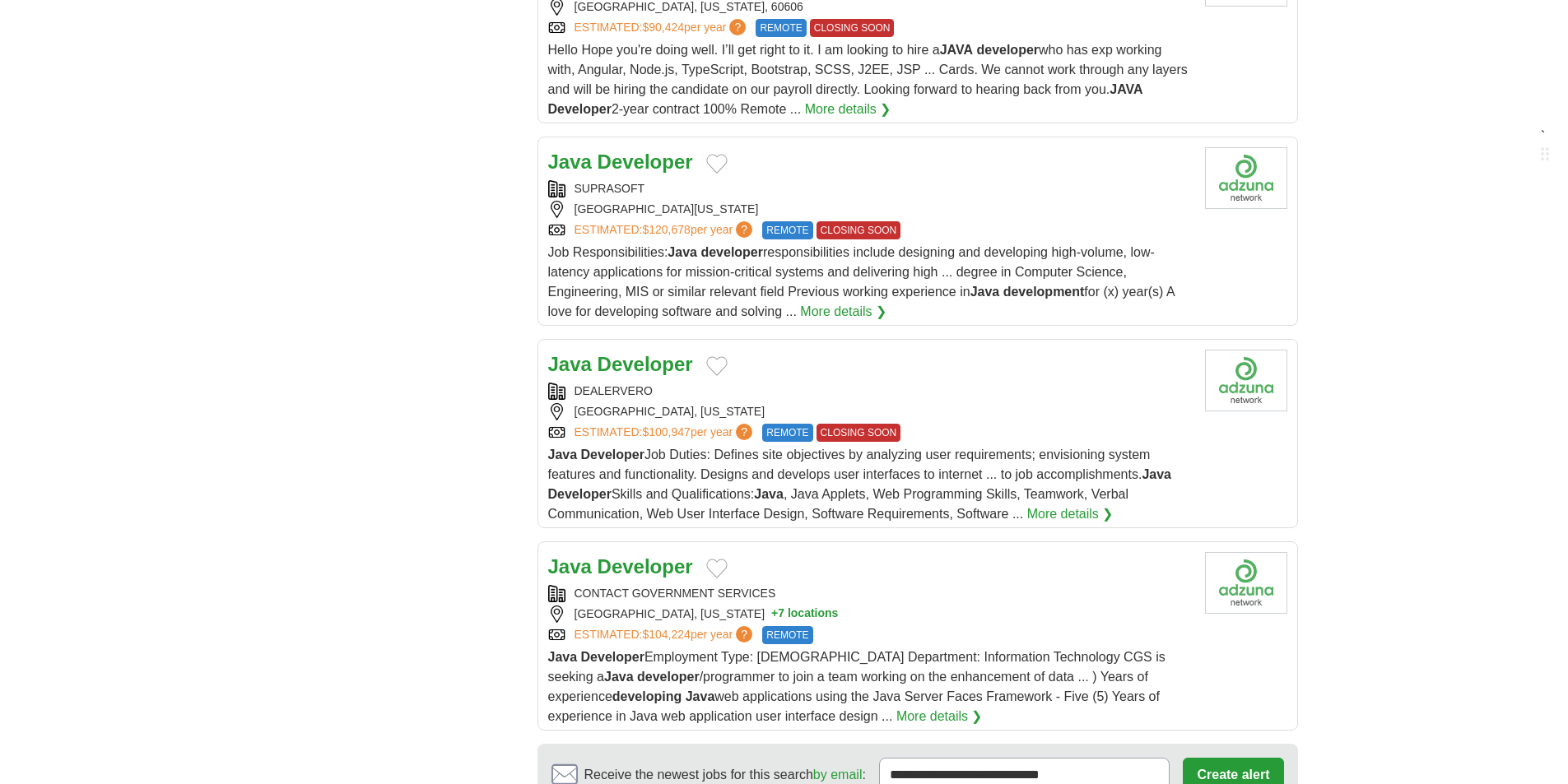
click at [1008, 242] on div "Job Responsibilities: Java developer responsibilities include designing and dev…" at bounding box center [870, 281] width 643 height 79
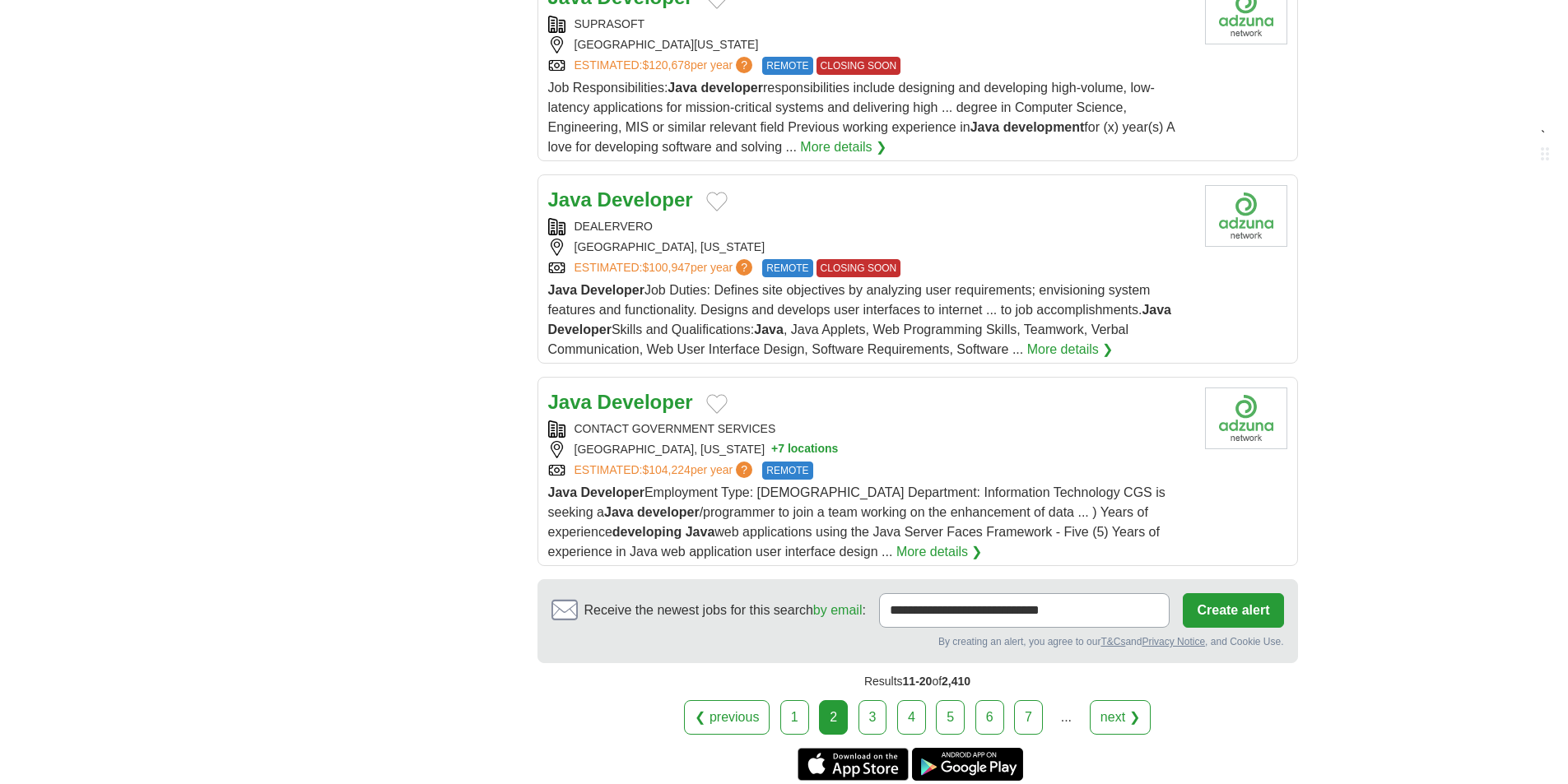
click at [990, 259] on div "ESTIMATED: $100,947 per year ? REMOTE CLOSING SOON" at bounding box center [870, 268] width 643 height 18
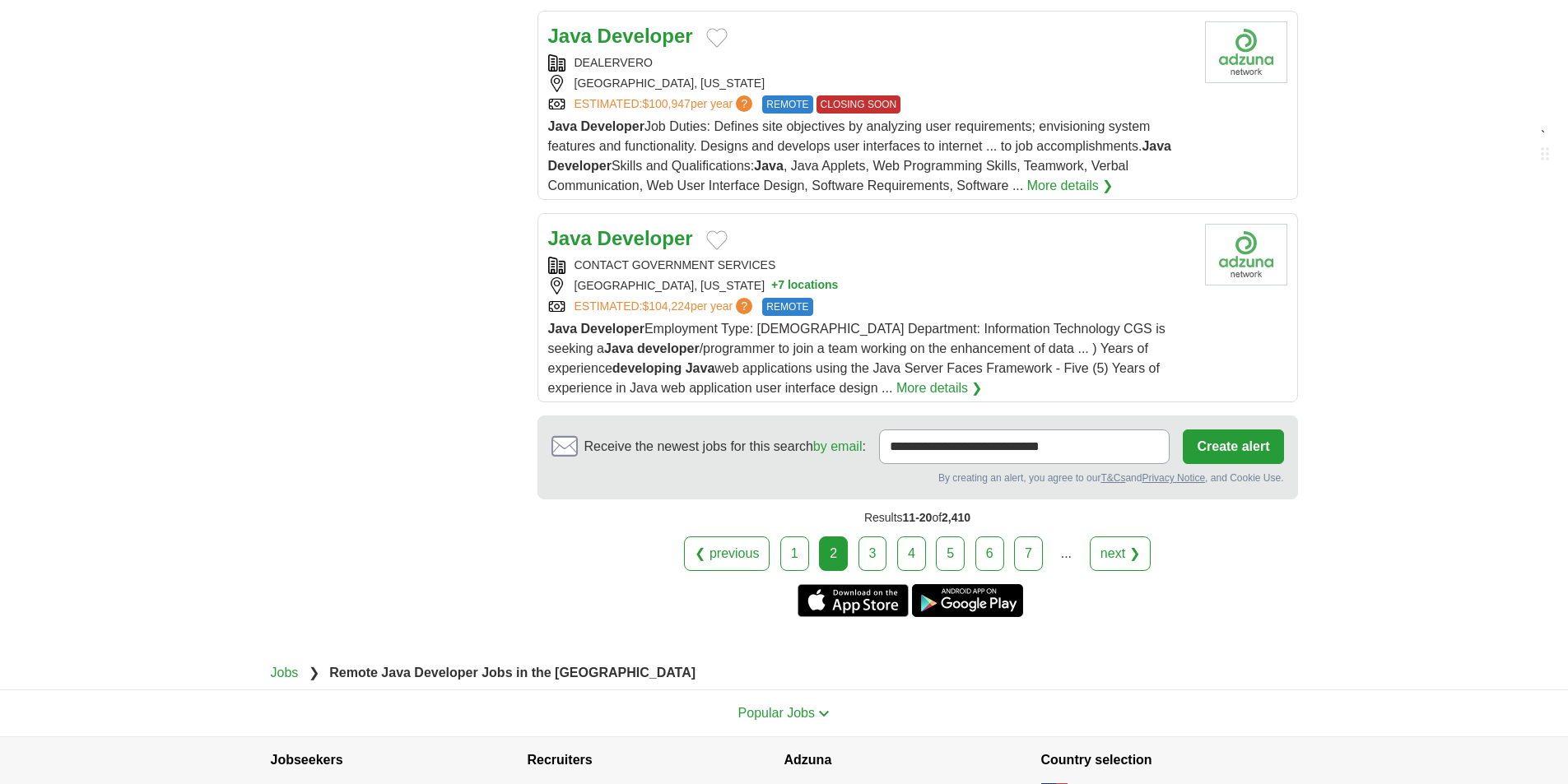
scroll to position [1893, 0]
click at [979, 276] on div "[GEOGRAPHIC_DATA], [US_STATE] + 7 locations" at bounding box center [870, 285] width 643 height 17
